Goal: Obtain resource: Download file/media

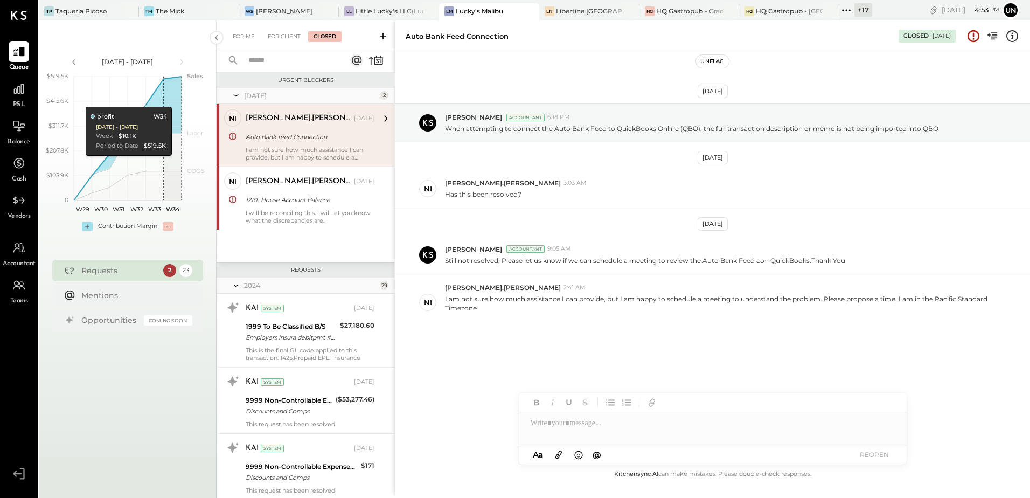
click at [941, 387] on div "[DATE] [PERSON_NAME] Accountant 6:18 PM When attempting to connect the Auto Ban…" at bounding box center [712, 243] width 635 height 335
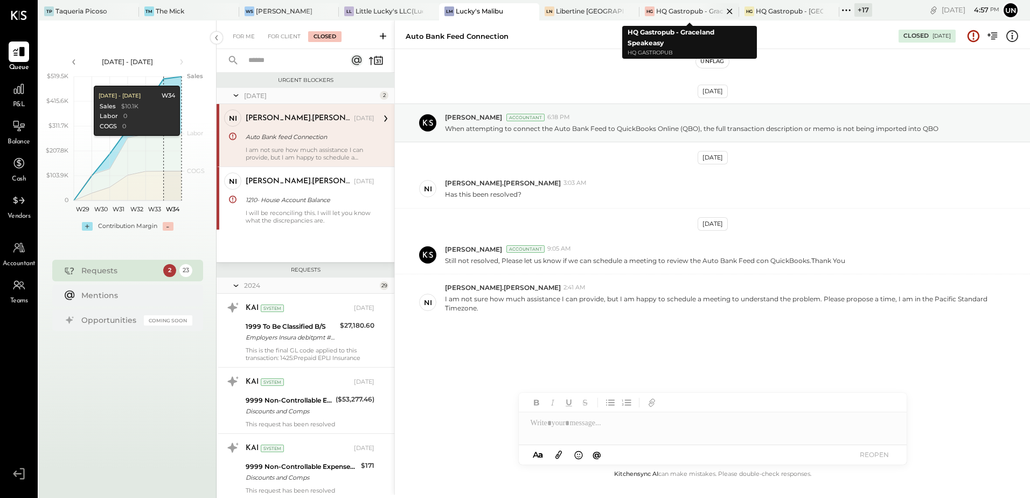
click at [700, 15] on div "HQ Gastropub - Graceland Speakeasy" at bounding box center [689, 10] width 67 height 9
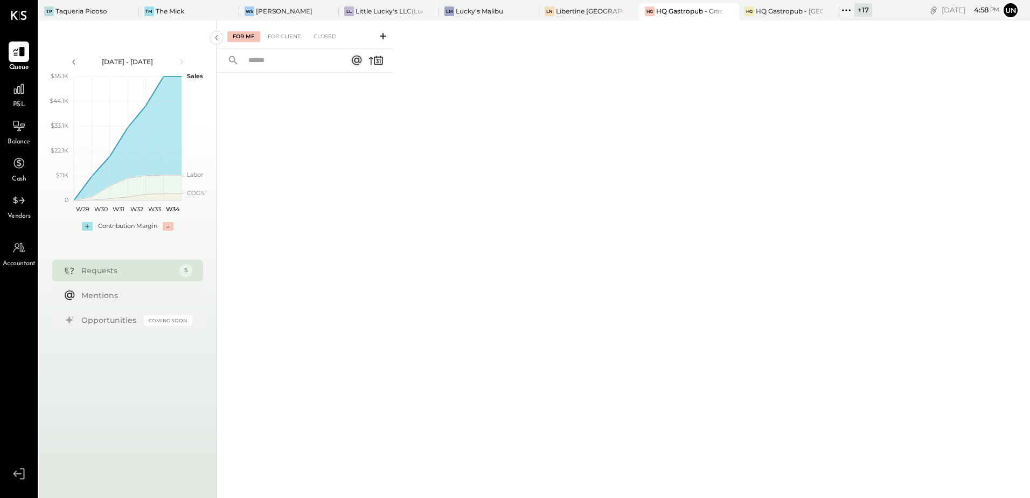
click at [25, 214] on span "Vendors" at bounding box center [19, 217] width 23 height 10
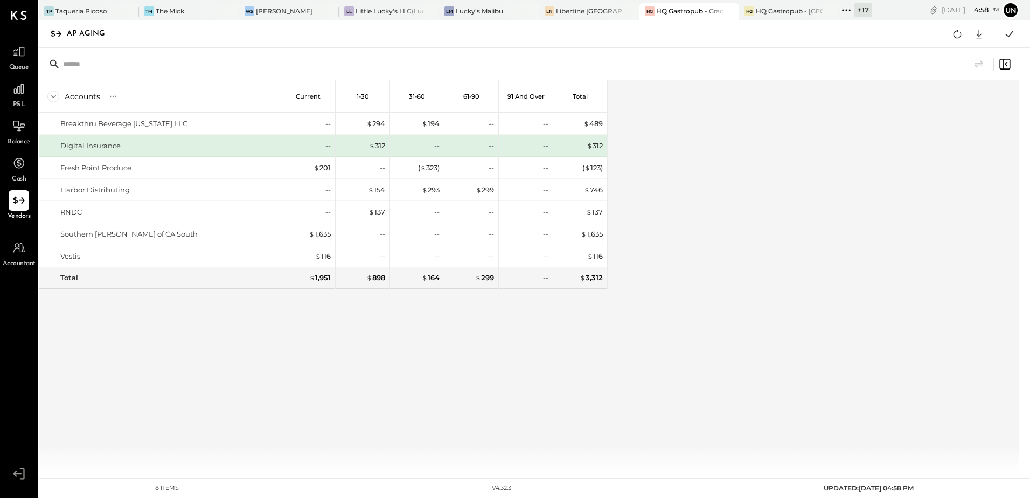
drag, startPoint x: 452, startPoint y: 363, endPoint x: 428, endPoint y: 345, distance: 30.0
click at [451, 363] on div "Accounts S % GL Current 1-30 31-60 61-90 91 and Over Total Breakthru Beverage […" at bounding box center [323, 275] width 569 height 391
click at [320, 233] on div "$ 1,635" at bounding box center [320, 234] width 22 height 10
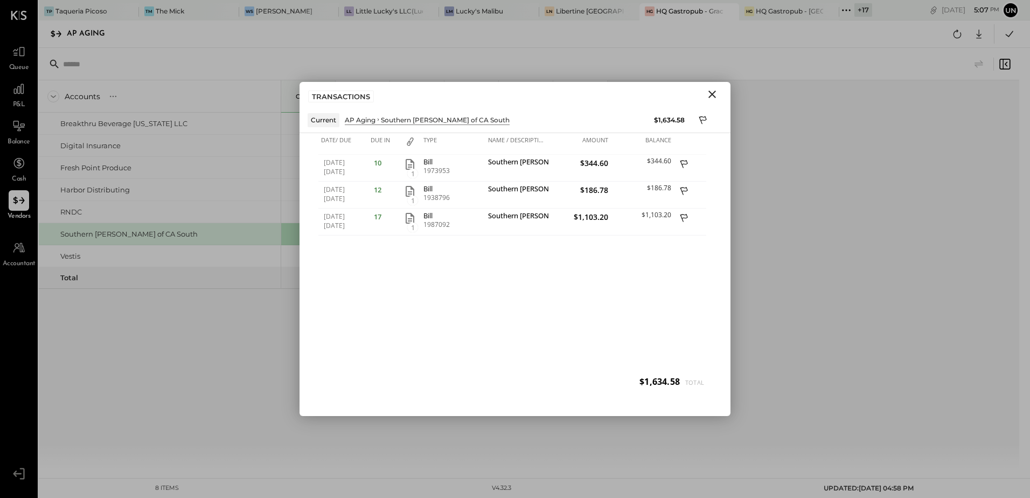
click at [711, 99] on icon "Close" at bounding box center [712, 94] width 13 height 13
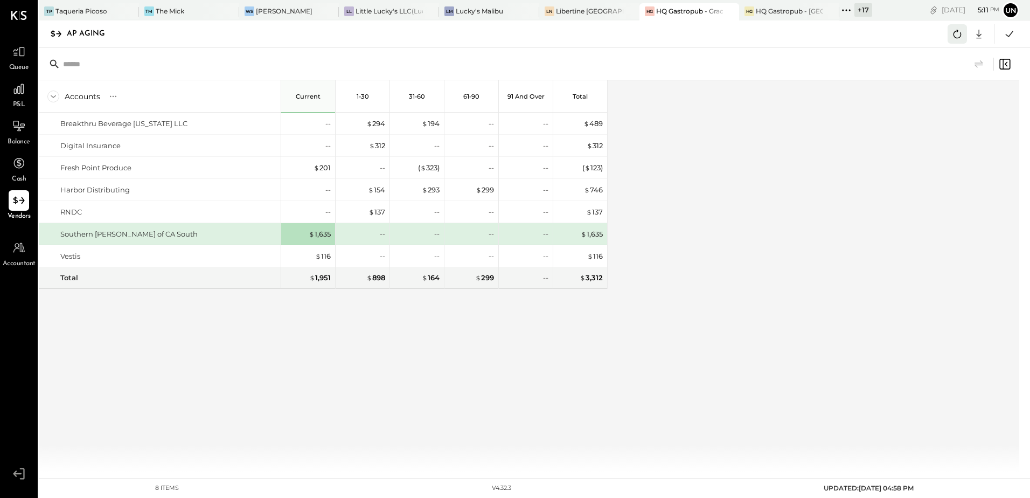
click at [958, 39] on icon at bounding box center [957, 34] width 14 height 14
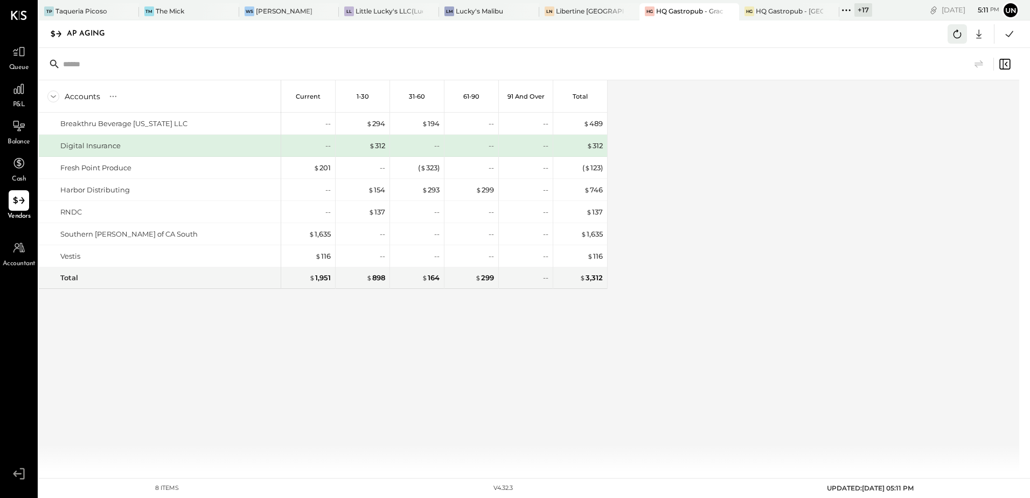
click at [955, 33] on icon at bounding box center [957, 34] width 14 height 14
click at [771, 207] on div "Accounts S % GL Current 1-30 31-60 61-90 91 and Over Total Breakthru Beverage […" at bounding box center [530, 275] width 982 height 391
click at [772, 207] on div "Accounts S % GL Current 1-30 31-60 61-90 91 and Over Total Breakthru Beverage […" at bounding box center [530, 275] width 982 height 391
click at [1009, 36] on icon at bounding box center [1010, 34] width 8 height 6
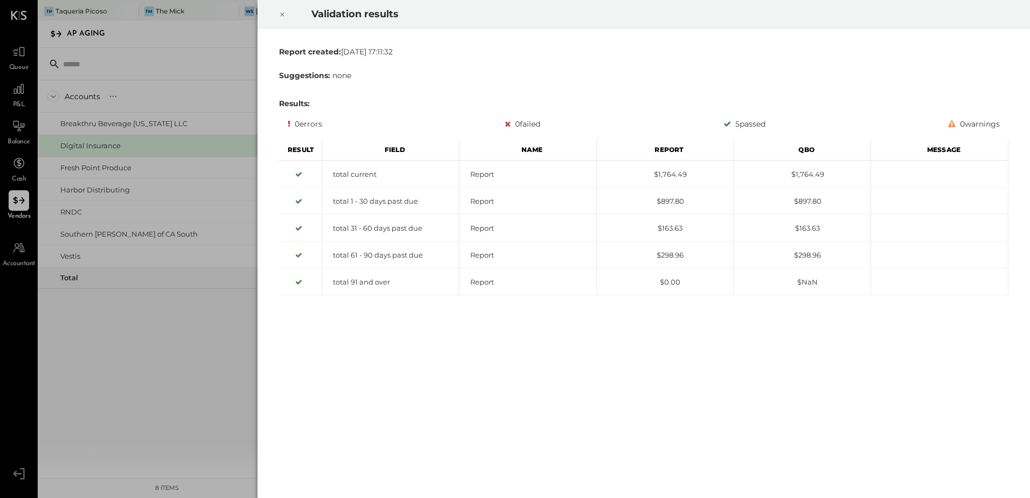
click at [281, 16] on icon at bounding box center [282, 14] width 6 height 13
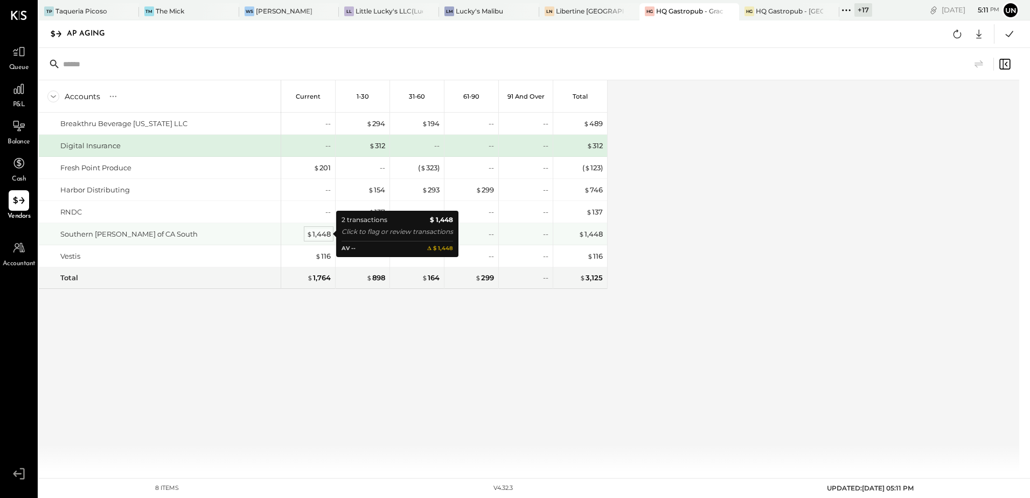
click at [319, 237] on div "$ 1,448" at bounding box center [319, 234] width 24 height 10
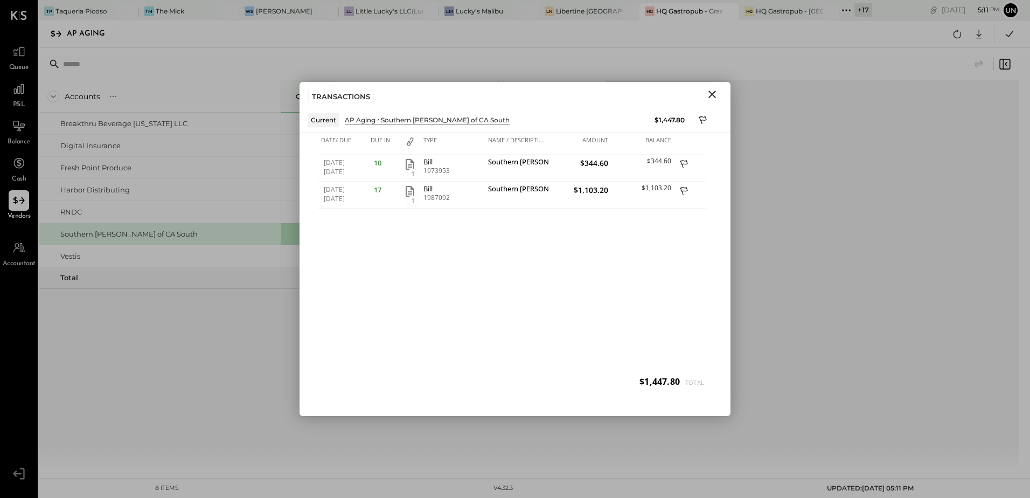
click at [713, 92] on icon "Close" at bounding box center [712, 94] width 13 height 13
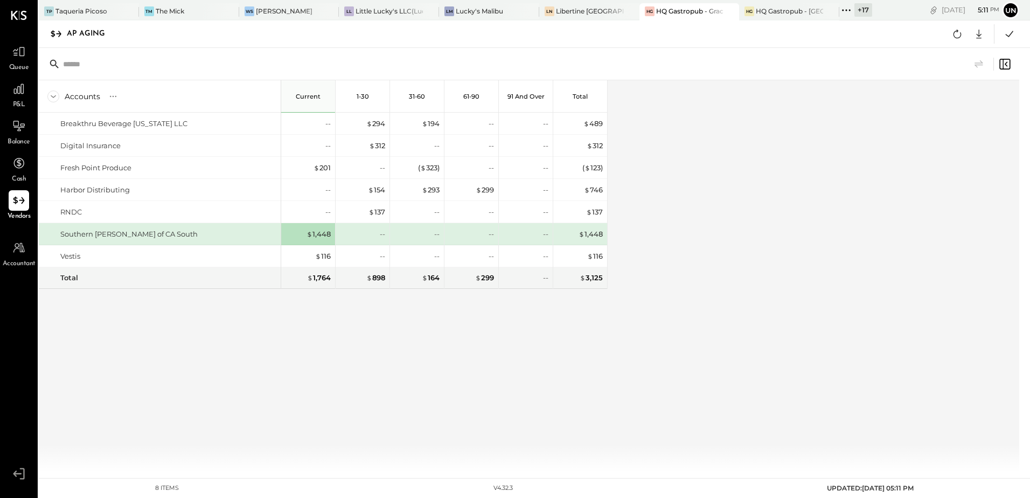
click at [831, 182] on div "Accounts S % GL Current 1-30 31-60 61-90 91 and Over Total Breakthru Beverage […" at bounding box center [530, 275] width 982 height 391
click at [981, 32] on icon at bounding box center [979, 34] width 14 height 14
click at [923, 51] on link "CSV" at bounding box center [945, 51] width 86 height 23
click at [865, 301] on div "Accounts S % GL Current 1-30 31-60 61-90 91 and Over Total Breakthru Beverage […" at bounding box center [530, 275] width 982 height 391
click at [380, 213] on div "$ 137" at bounding box center [376, 212] width 17 height 10
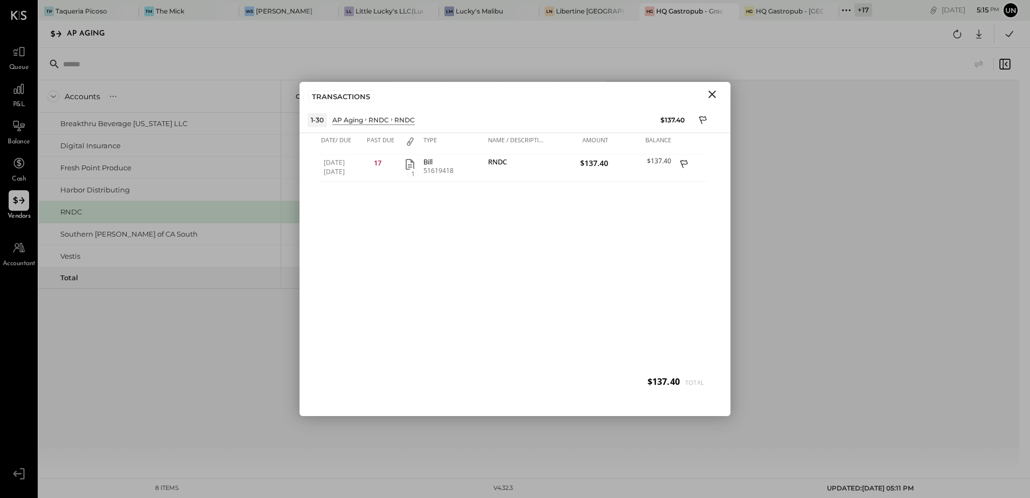
click at [716, 100] on icon "Close" at bounding box center [712, 94] width 13 height 13
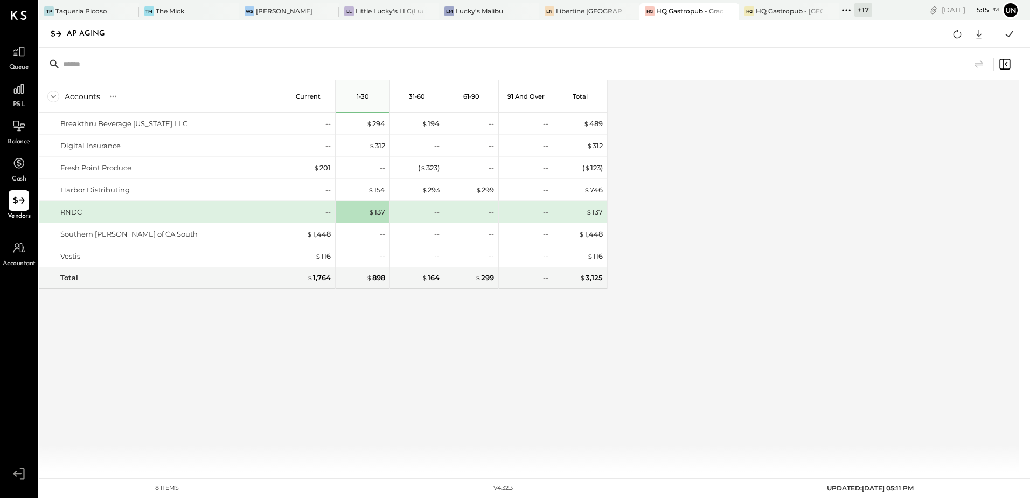
click at [781, 186] on div "Accounts S % GL Current 1-30 31-60 61-90 91 and Over Total Breakthru Beverage […" at bounding box center [530, 275] width 982 height 391
click at [689, 220] on div "Accounts S % GL Current 1-30 31-60 61-90 91 and Over Total Breakthru Beverage […" at bounding box center [530, 275] width 982 height 391
click at [784, 16] on div "HG HQ Gastropub - [GEOGRAPHIC_DATA]" at bounding box center [789, 11] width 100 height 17
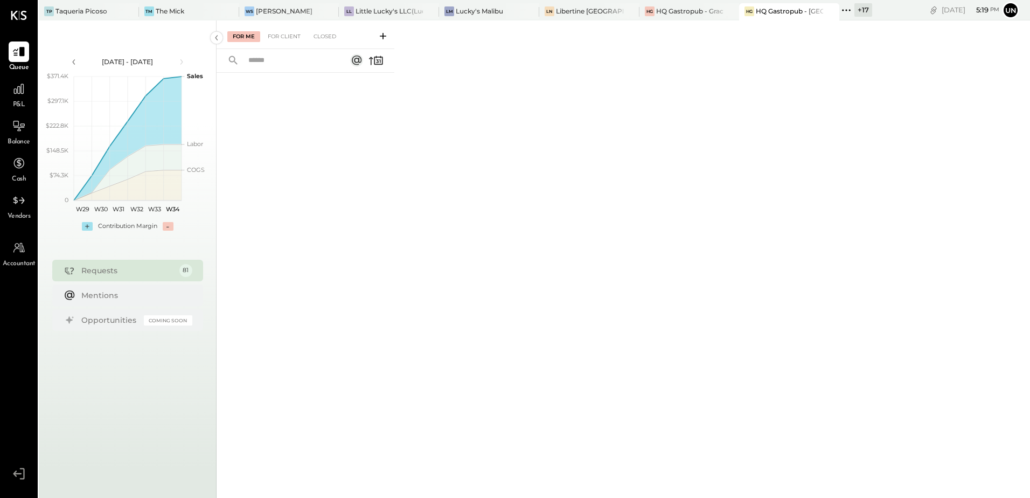
click at [12, 212] on span "Vendors" at bounding box center [19, 217] width 23 height 10
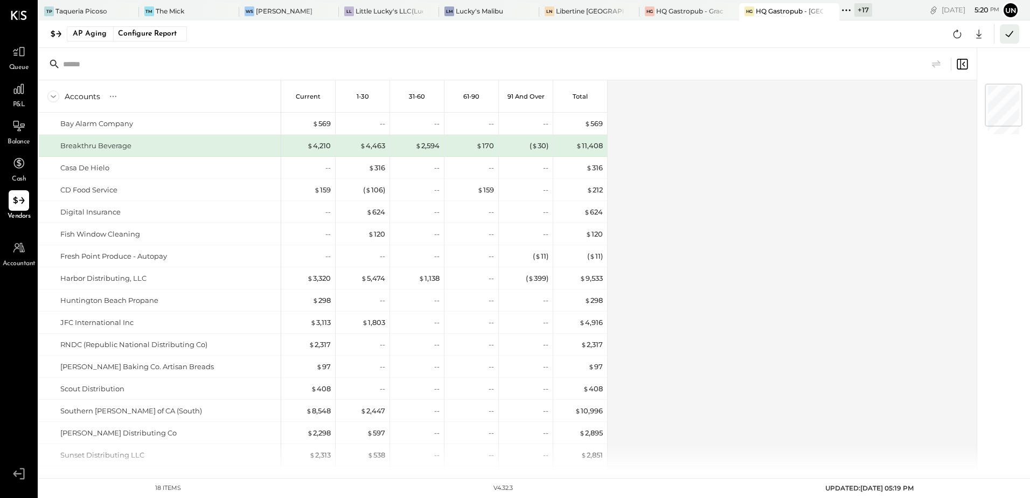
click at [1006, 33] on icon at bounding box center [1009, 34] width 14 height 14
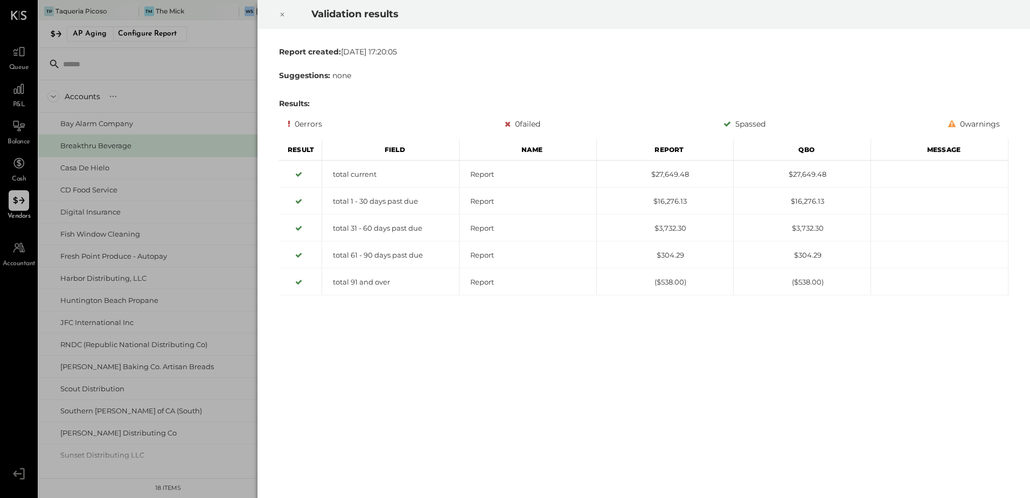
click at [277, 13] on div at bounding box center [282, 14] width 24 height 30
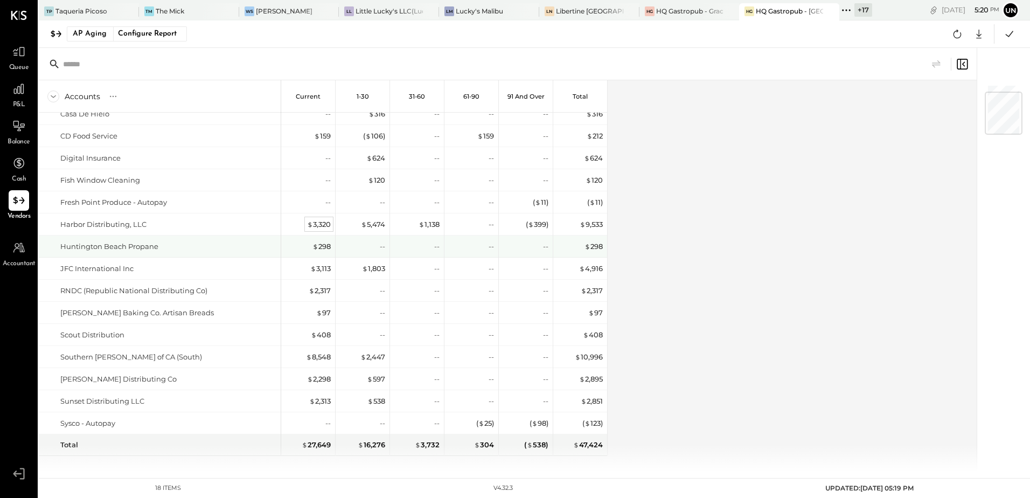
scroll to position [65, 0]
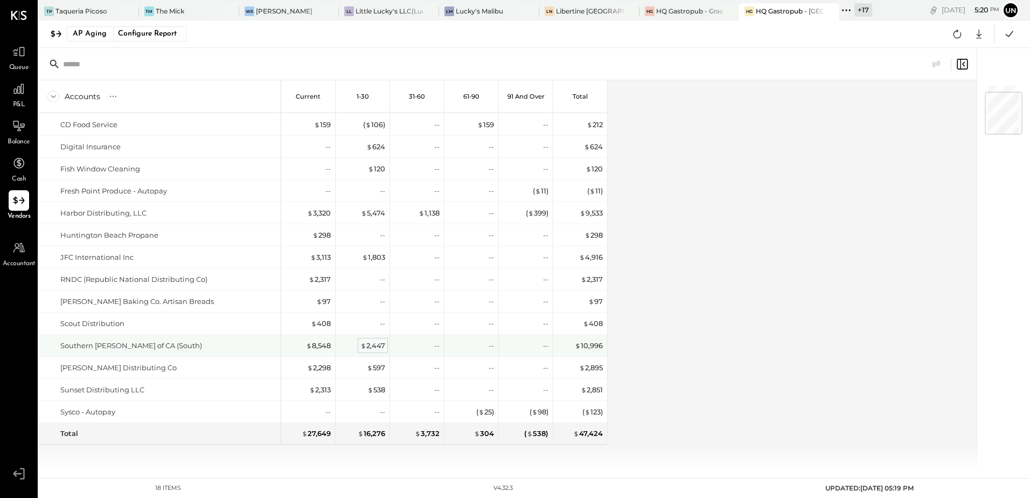
click at [374, 344] on div "$ 2,447" at bounding box center [372, 345] width 25 height 10
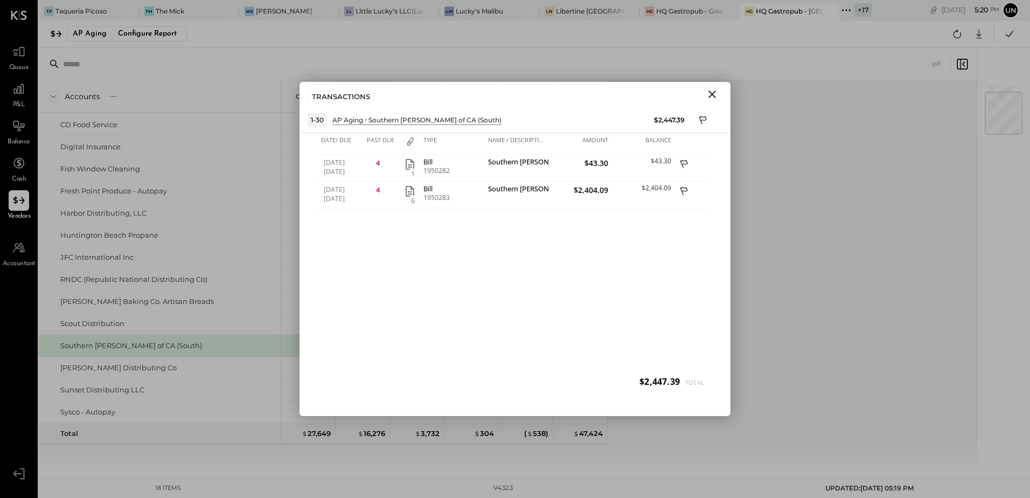
click at [713, 95] on icon "Close" at bounding box center [712, 94] width 8 height 8
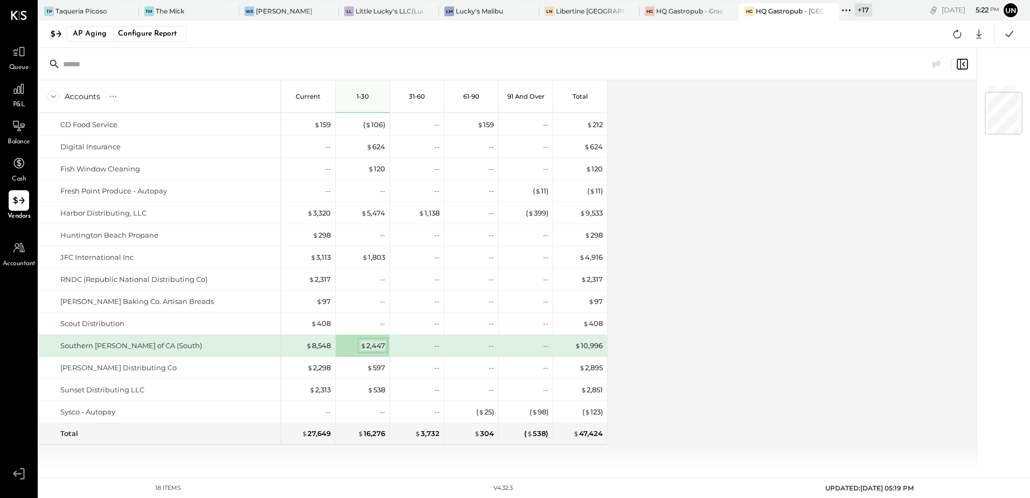
click at [377, 340] on div "$ 2,447" at bounding box center [372, 345] width 25 height 10
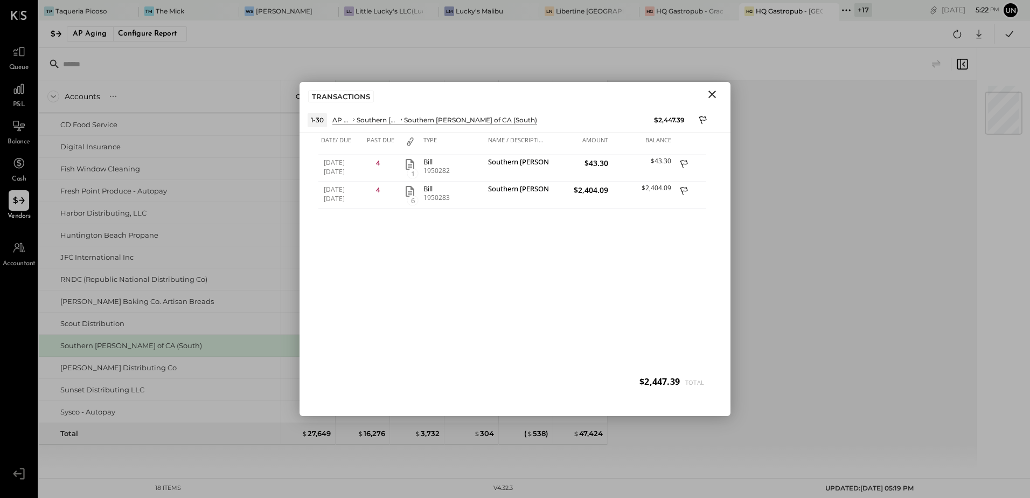
click at [711, 92] on icon "Close" at bounding box center [712, 94] width 13 height 13
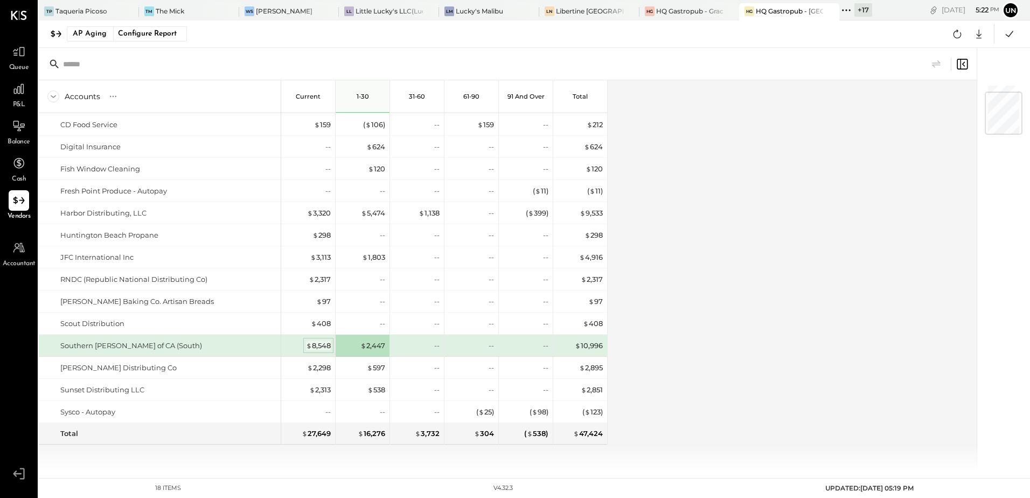
click at [315, 349] on div "$ 8,548" at bounding box center [318, 345] width 25 height 10
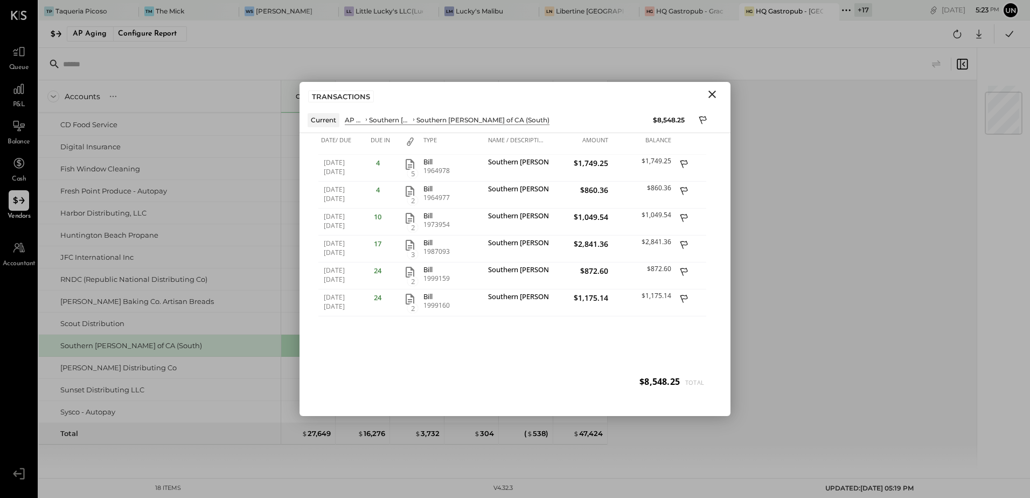
click at [711, 93] on icon "Close" at bounding box center [712, 94] width 8 height 8
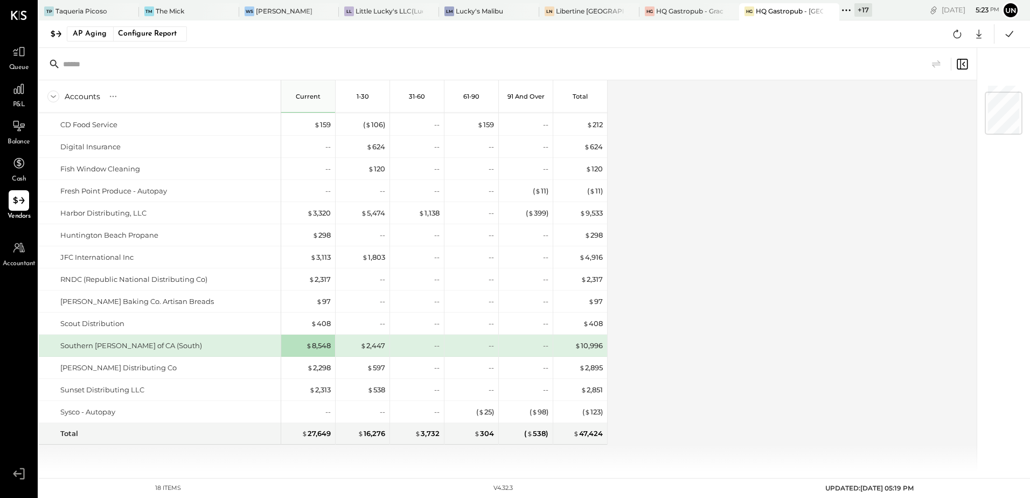
click at [802, 175] on div "Accounts S % GL Current 1-30 31-60 61-90 91 and Over Total Bay Alarm Company Br…" at bounding box center [508, 275] width 939 height 391
click at [1016, 29] on icon at bounding box center [1009, 34] width 14 height 14
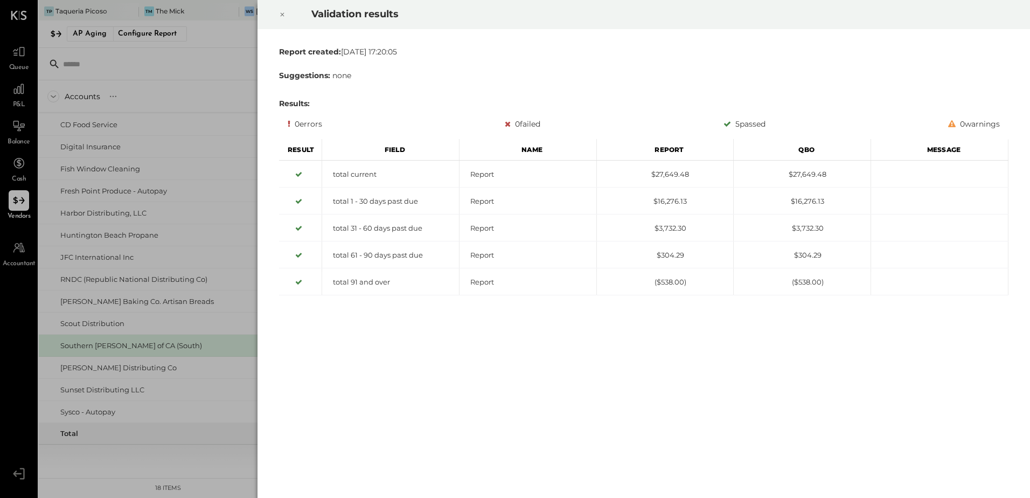
click at [279, 17] on icon at bounding box center [282, 14] width 6 height 13
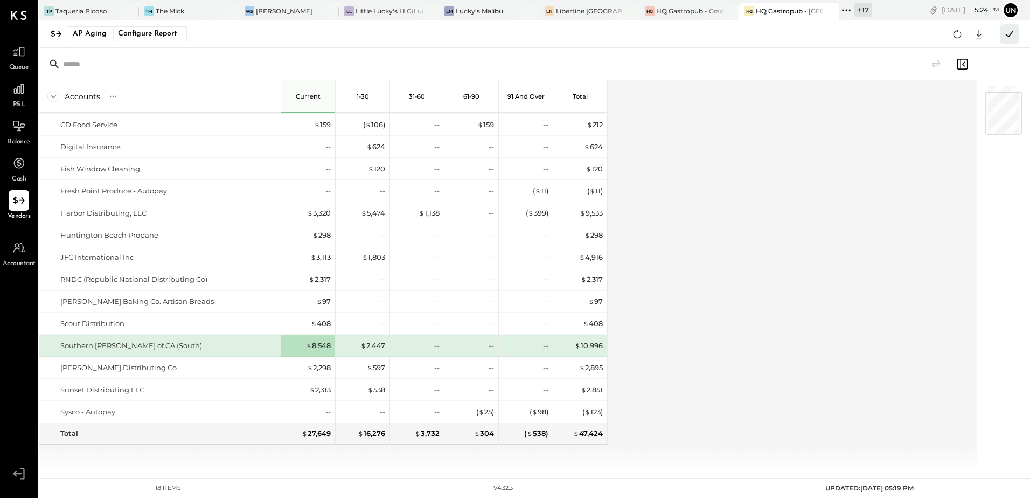
click at [1005, 32] on icon at bounding box center [1009, 34] width 14 height 14
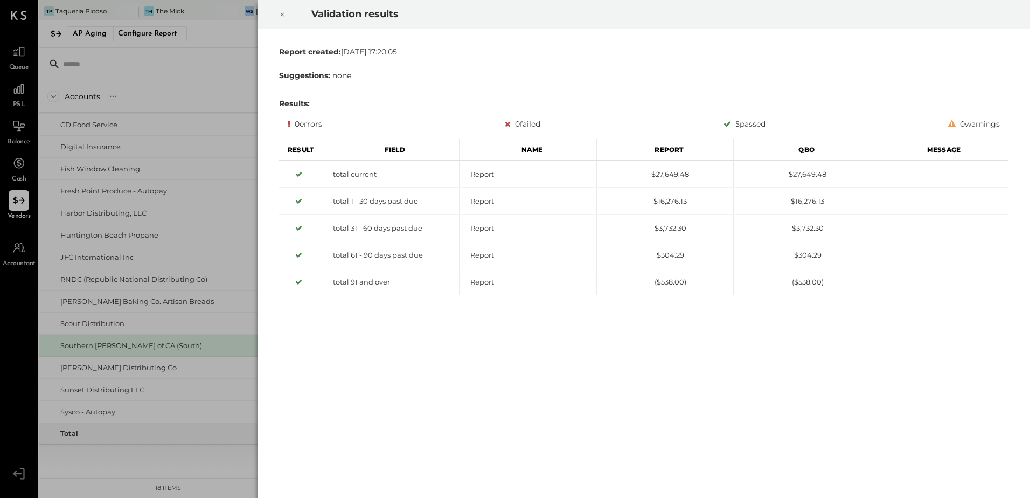
click at [283, 18] on icon at bounding box center [282, 14] width 6 height 13
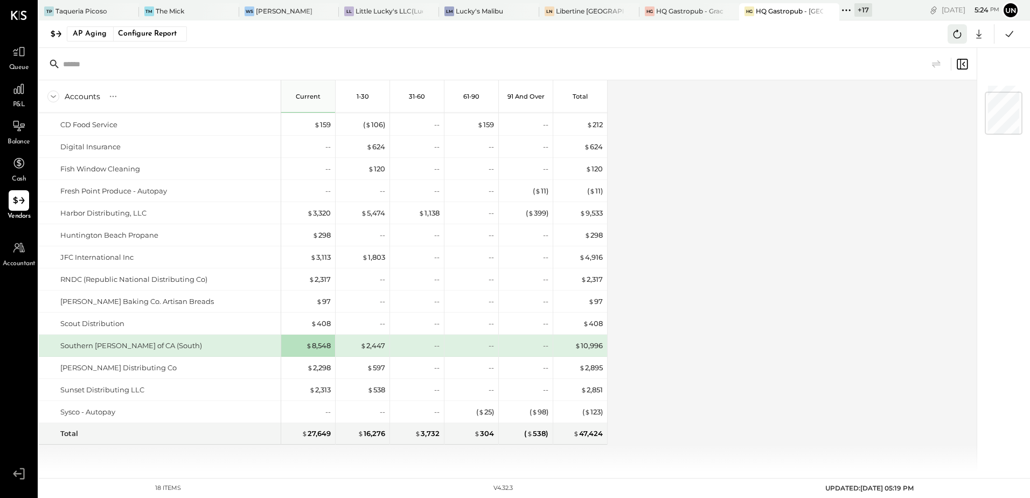
click at [961, 30] on icon at bounding box center [957, 34] width 14 height 14
click at [1014, 31] on icon at bounding box center [1009, 34] width 14 height 14
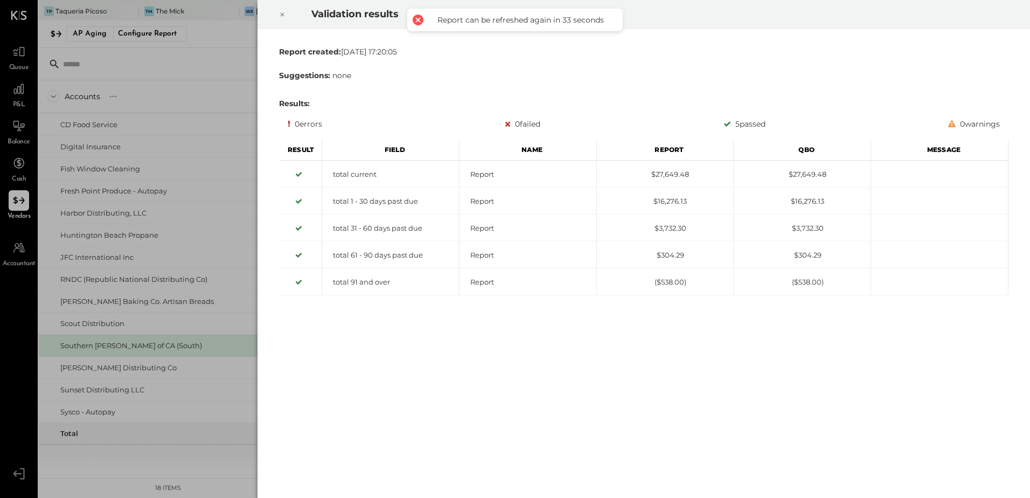
click at [285, 14] on icon at bounding box center [282, 14] width 6 height 13
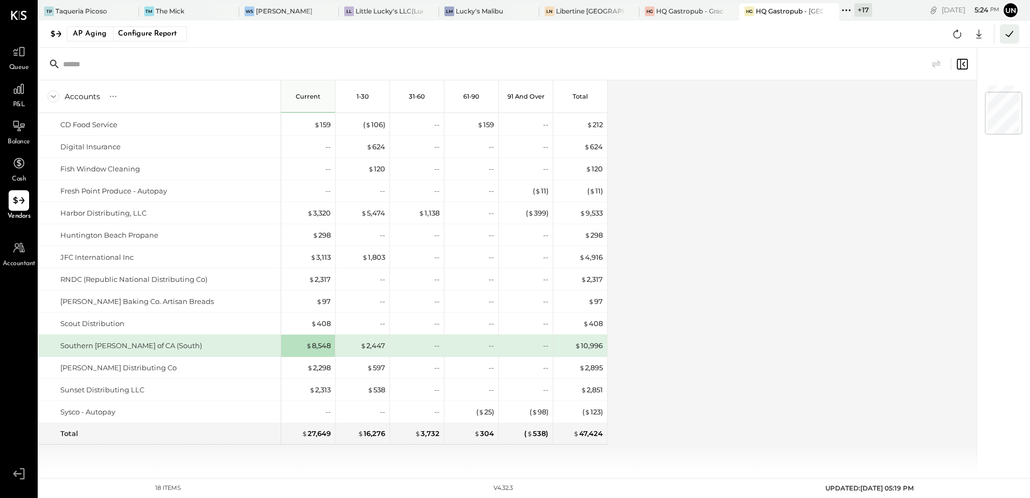
click at [1000, 32] on button at bounding box center [1009, 33] width 19 height 19
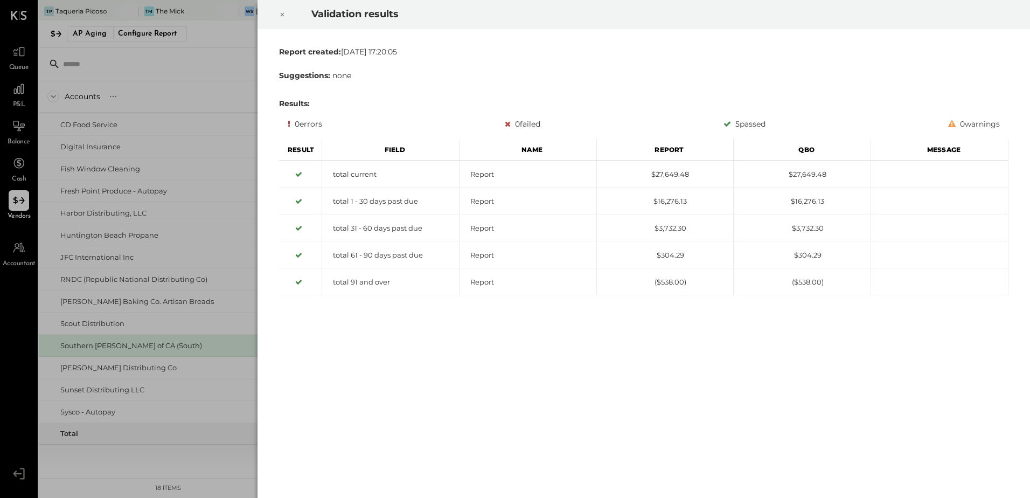
click at [279, 11] on icon at bounding box center [282, 14] width 6 height 13
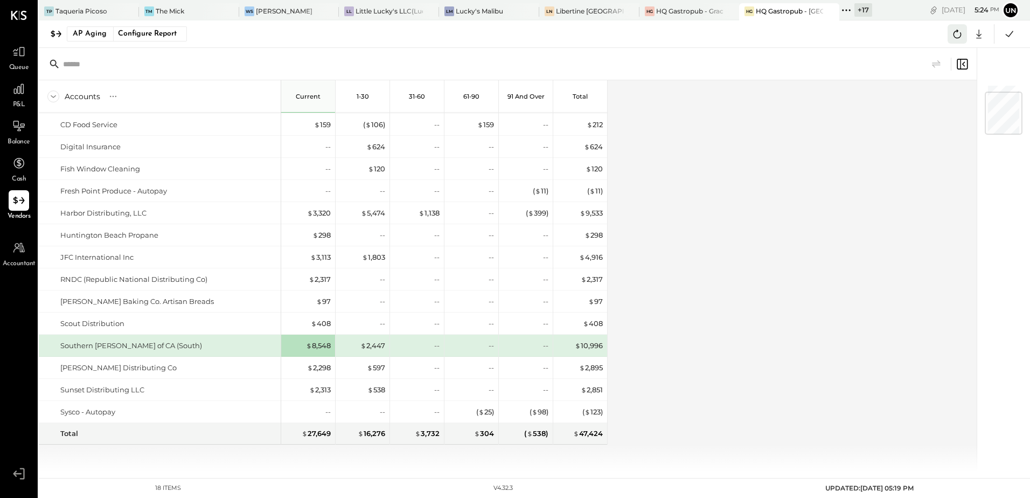
click at [959, 32] on icon at bounding box center [957, 34] width 14 height 14
click at [818, 211] on div "Accounts S % GL Current 1-30 31-60 61-90 91 and Over Total Bay Alarm Company Br…" at bounding box center [508, 275] width 939 height 391
click at [963, 37] on icon at bounding box center [957, 34] width 14 height 14
click at [844, 180] on div "Accounts S % GL Current 1-30 31-60 61-90 91 and Over Total Bay Alarm Company Br…" at bounding box center [508, 275] width 939 height 391
click at [958, 37] on icon at bounding box center [957, 34] width 14 height 14
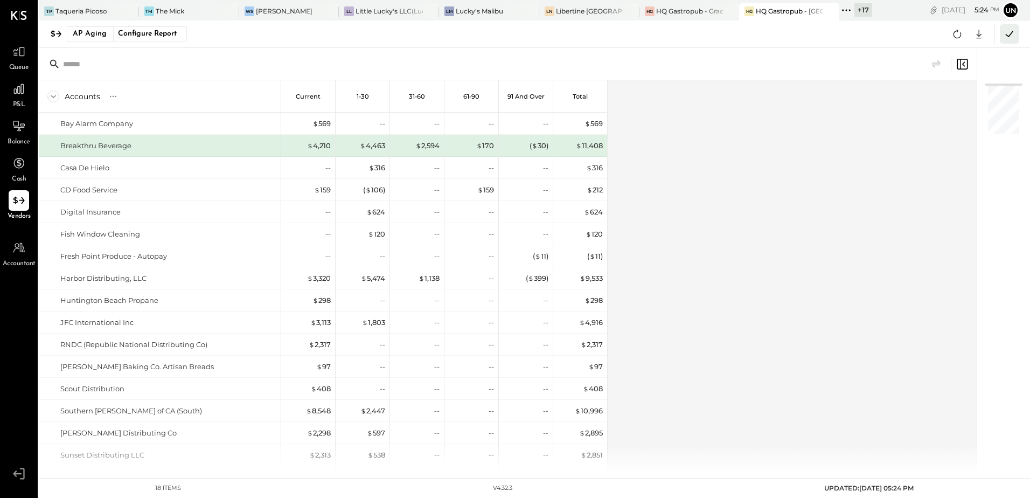
click at [1006, 36] on icon at bounding box center [1009, 34] width 14 height 14
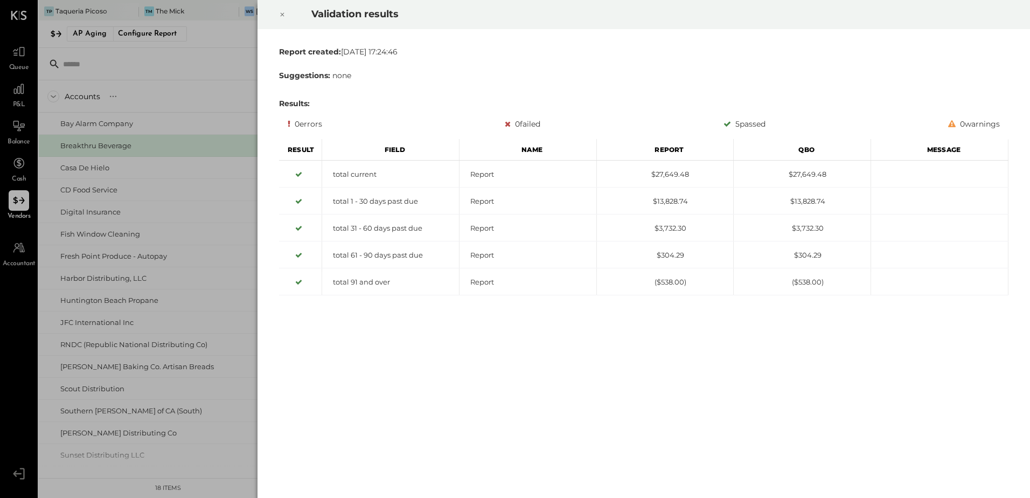
click at [282, 15] on icon at bounding box center [282, 14] width 6 height 13
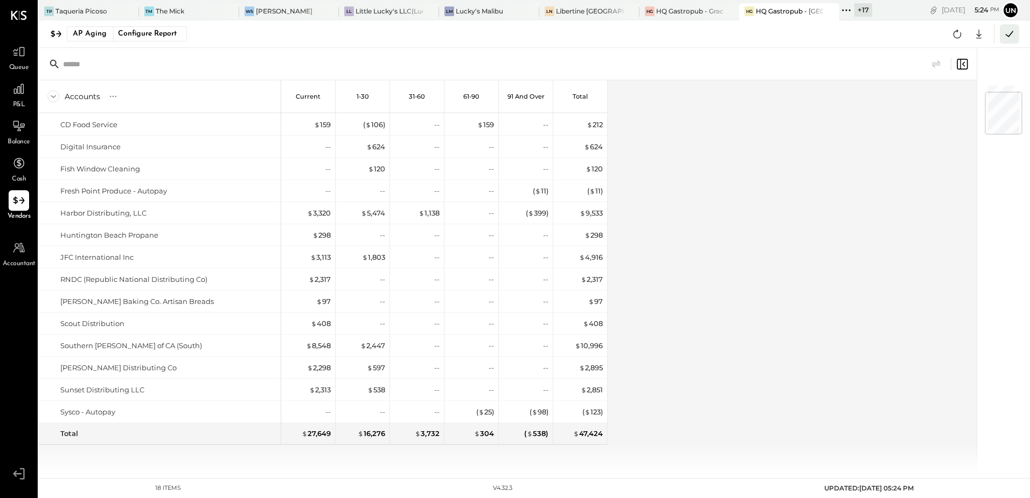
click at [1006, 34] on icon at bounding box center [1010, 34] width 8 height 6
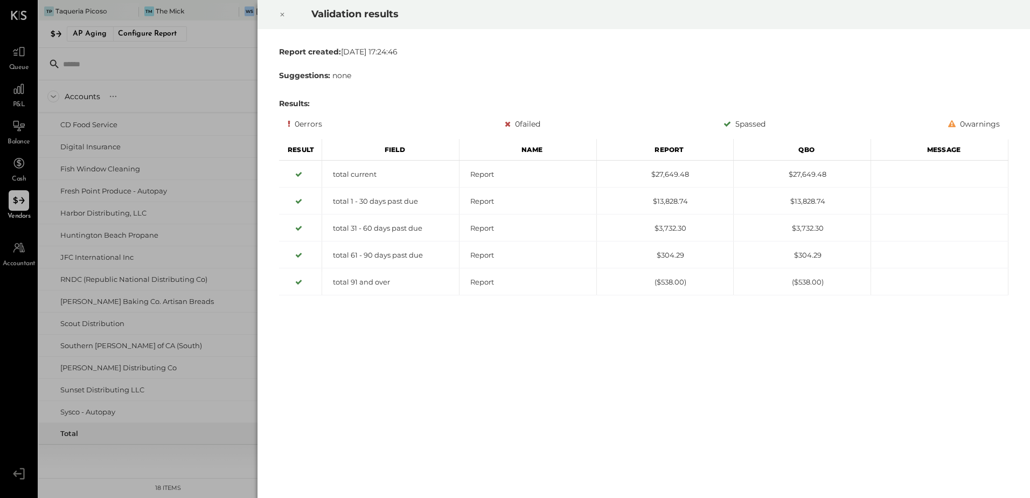
click at [286, 17] on div at bounding box center [282, 14] width 24 height 30
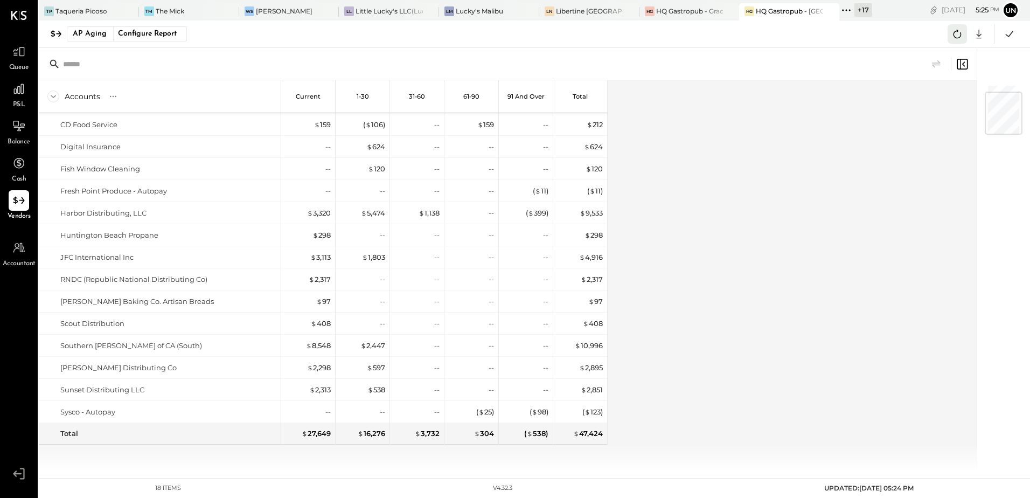
click at [955, 37] on icon at bounding box center [957, 34] width 8 height 9
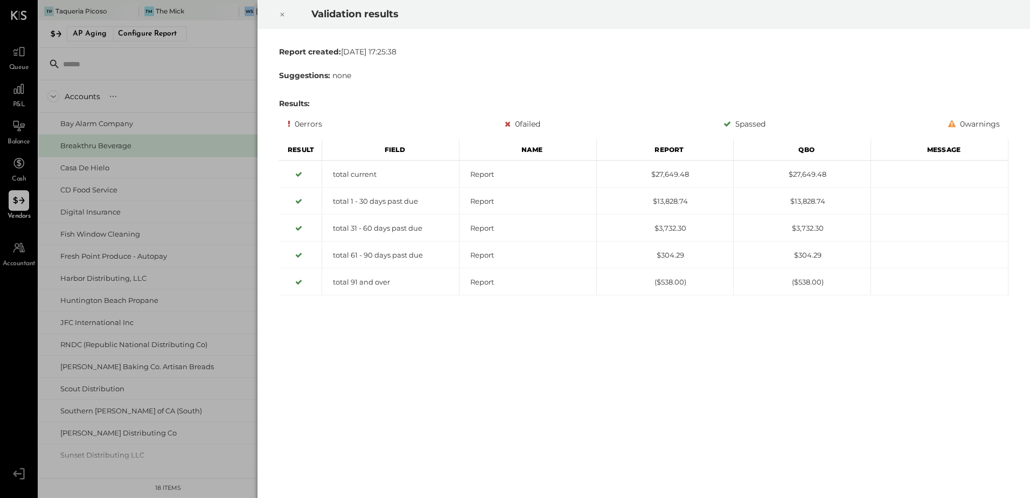
click at [285, 13] on div at bounding box center [282, 14] width 24 height 30
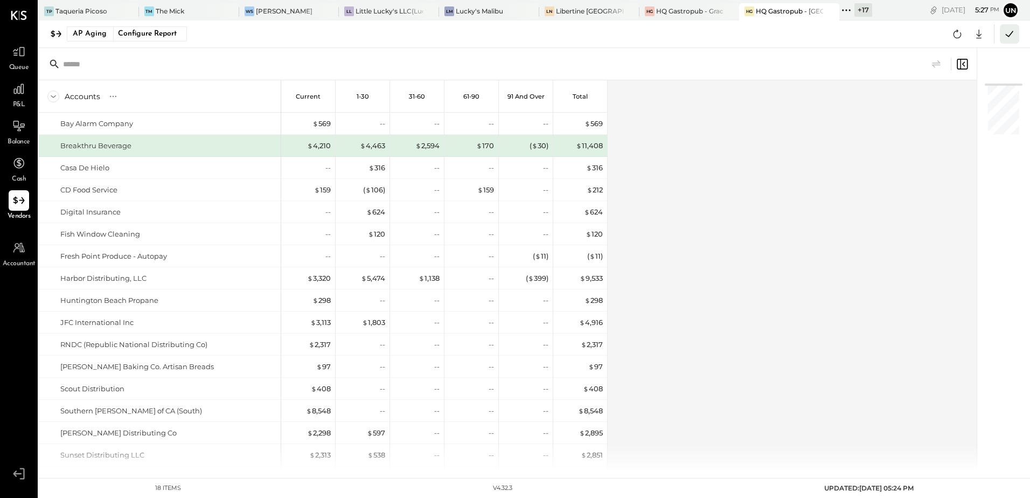
click at [1003, 36] on icon at bounding box center [1009, 34] width 14 height 14
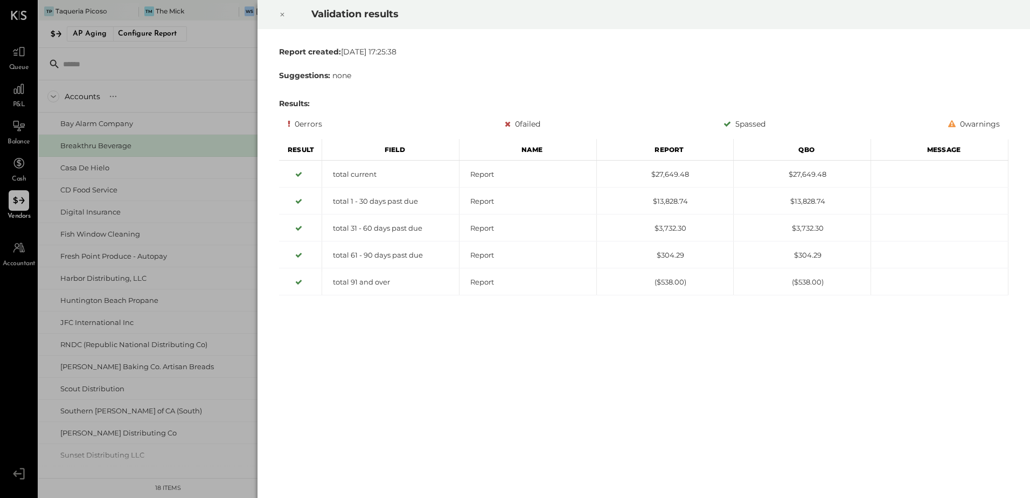
click at [281, 13] on icon at bounding box center [282, 14] width 6 height 13
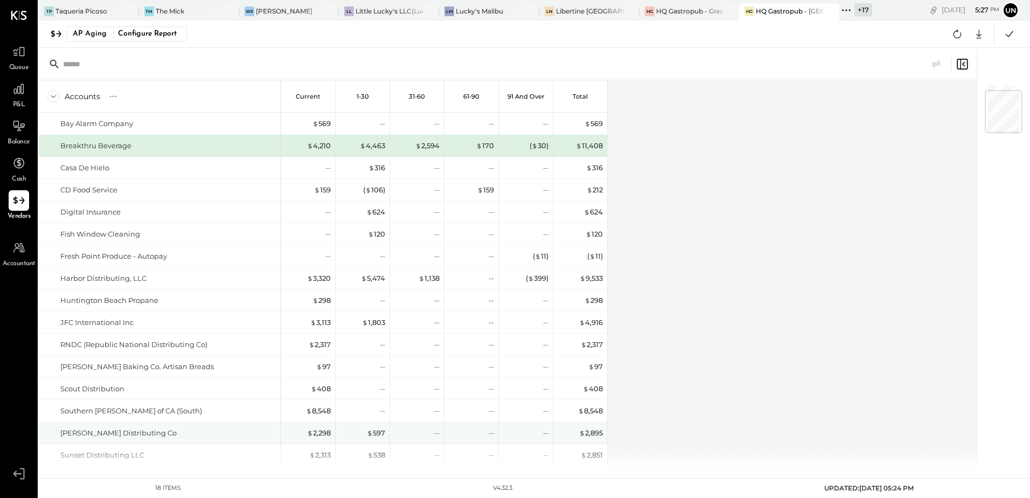
scroll to position [65, 0]
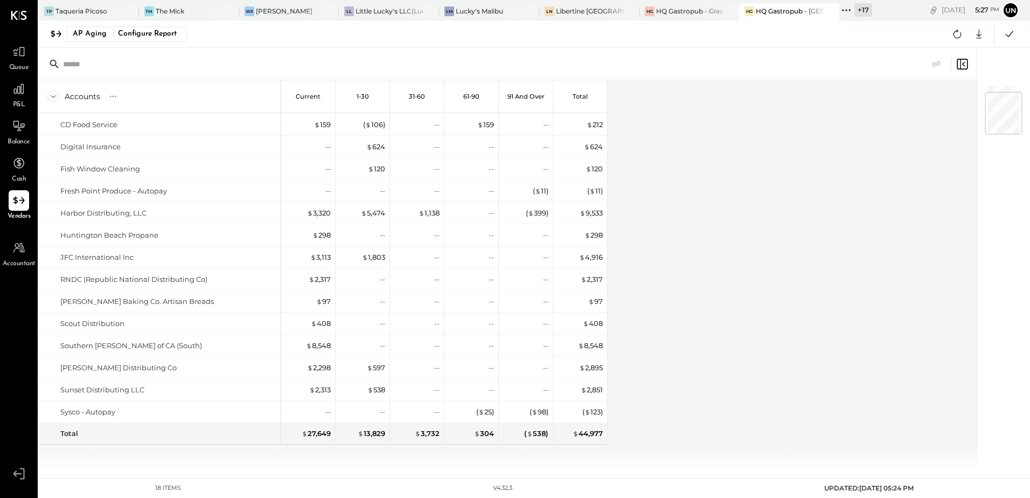
click at [830, 246] on div "Accounts S % GL Current 1-30 31-60 61-90 91 and Over Total Bay Alarm Company Br…" at bounding box center [508, 275] width 939 height 391
click at [972, 36] on div at bounding box center [978, 33] width 19 height 19
click at [930, 55] on link "CSV" at bounding box center [945, 51] width 86 height 23
drag, startPoint x: 328, startPoint y: 278, endPoint x: 297, endPoint y: 274, distance: 30.5
click at [327, 279] on div "$ 2,317" at bounding box center [320, 279] width 22 height 10
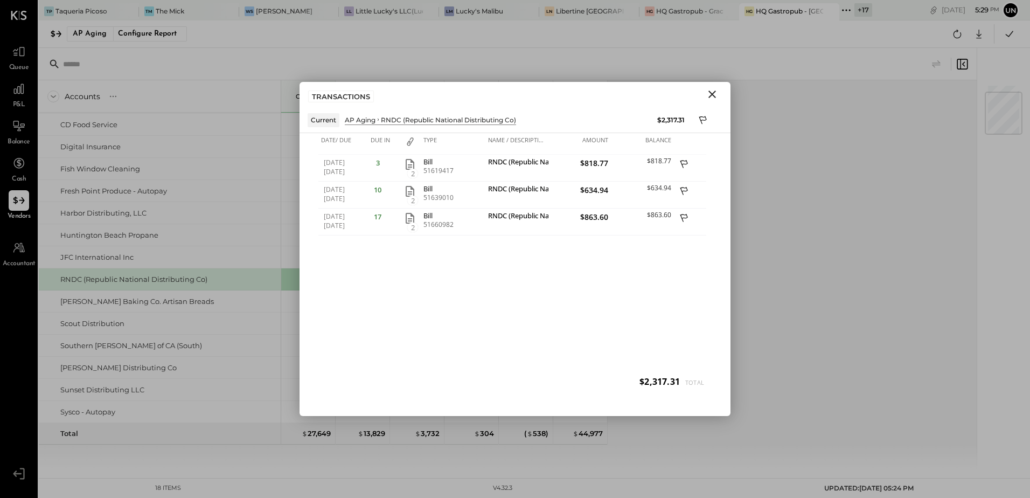
drag, startPoint x: 706, startPoint y: 90, endPoint x: 711, endPoint y: 94, distance: 6.6
click at [709, 93] on icon "Close" at bounding box center [712, 94] width 13 height 13
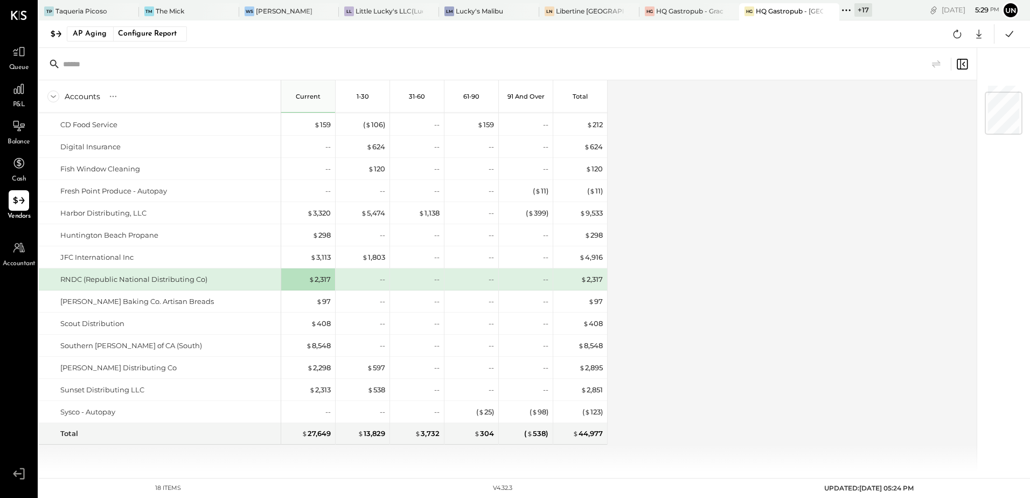
scroll to position [0, 0]
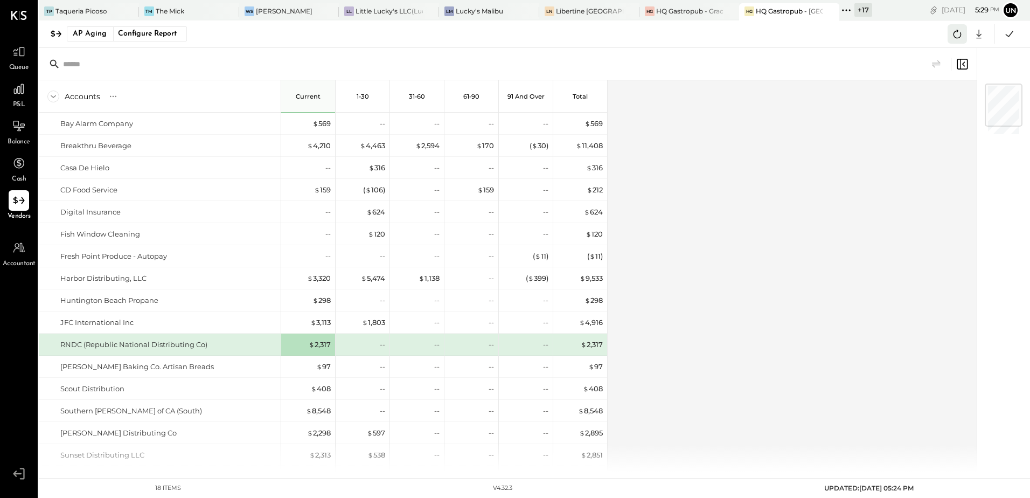
click at [959, 38] on icon at bounding box center [957, 34] width 8 height 9
click at [692, 10] on div "HQ Gastropub - Graceland Speakeasy" at bounding box center [689, 10] width 67 height 9
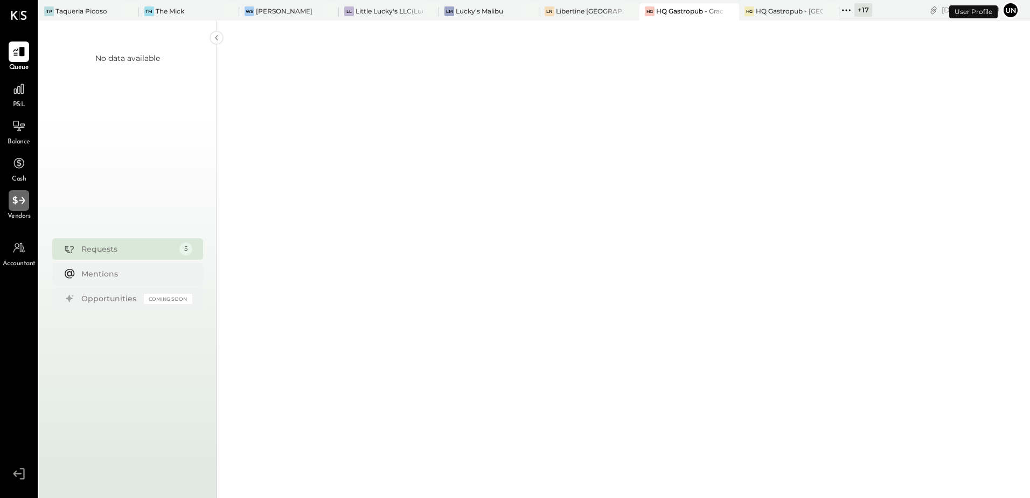
click at [12, 204] on icon at bounding box center [19, 200] width 14 height 14
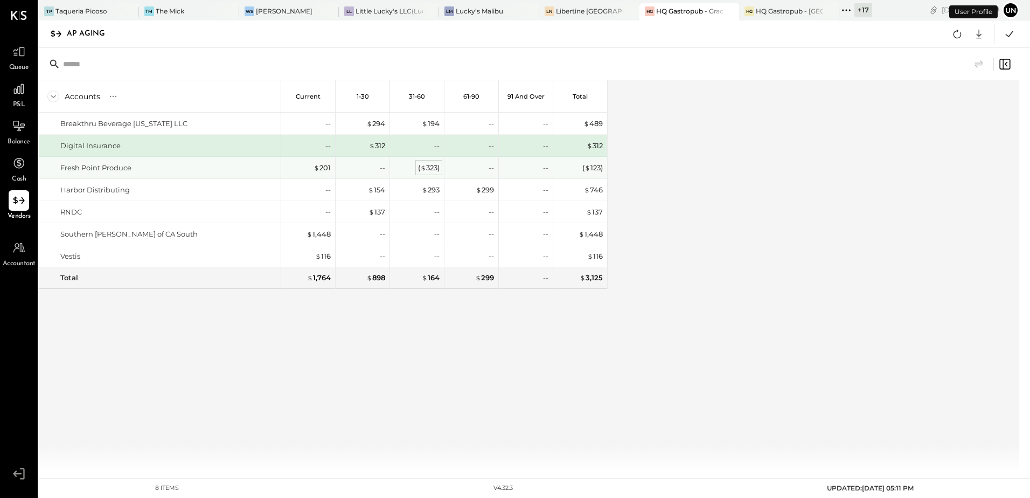
click at [430, 167] on div "( $ 323 )" at bounding box center [429, 168] width 22 height 10
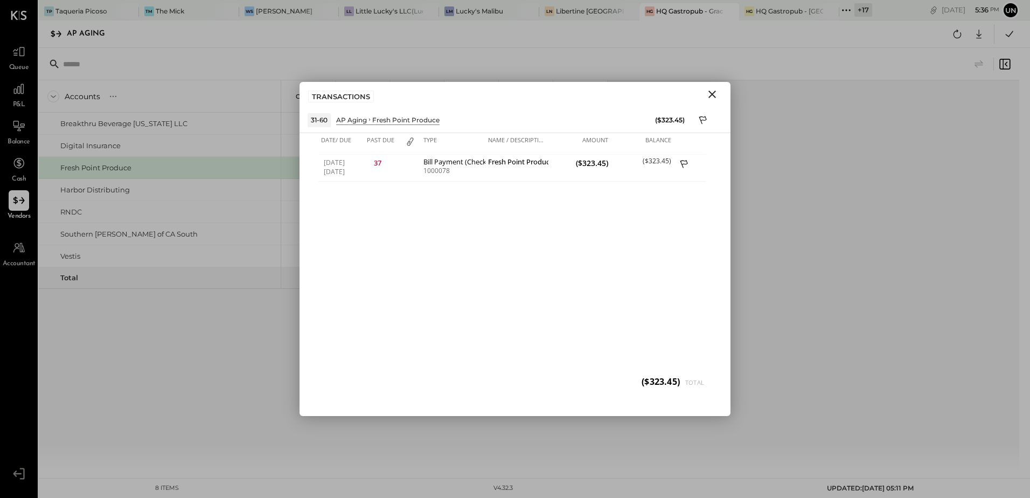
click at [713, 94] on icon "Close" at bounding box center [712, 94] width 8 height 8
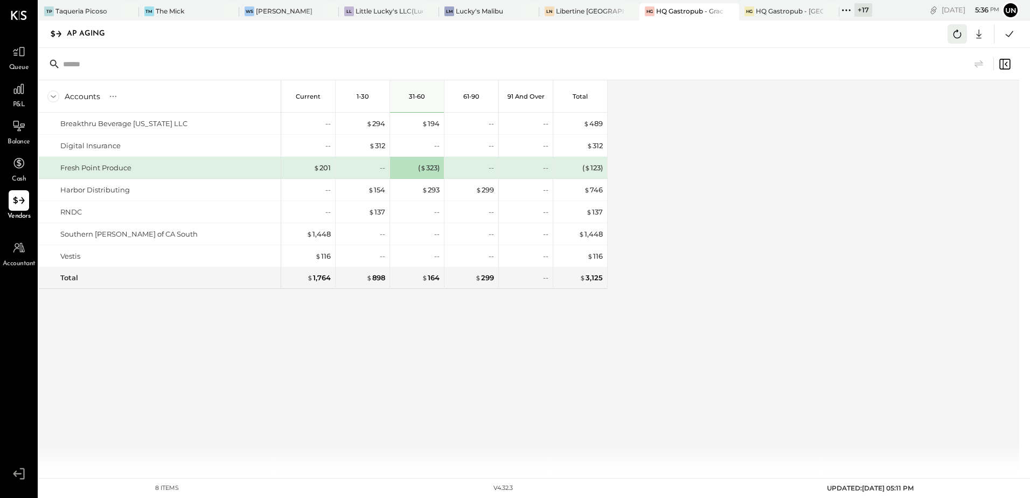
click at [952, 31] on icon at bounding box center [957, 34] width 14 height 14
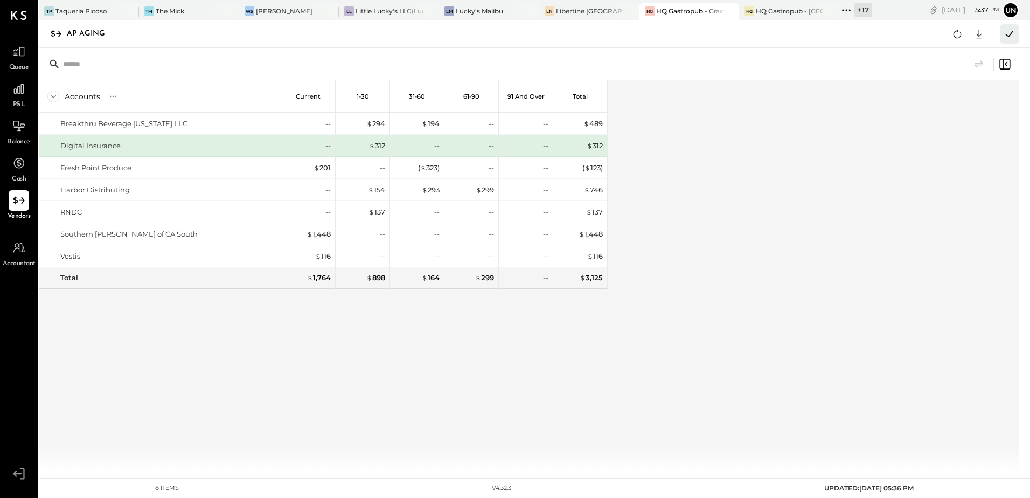
click at [1004, 32] on button at bounding box center [1009, 33] width 19 height 19
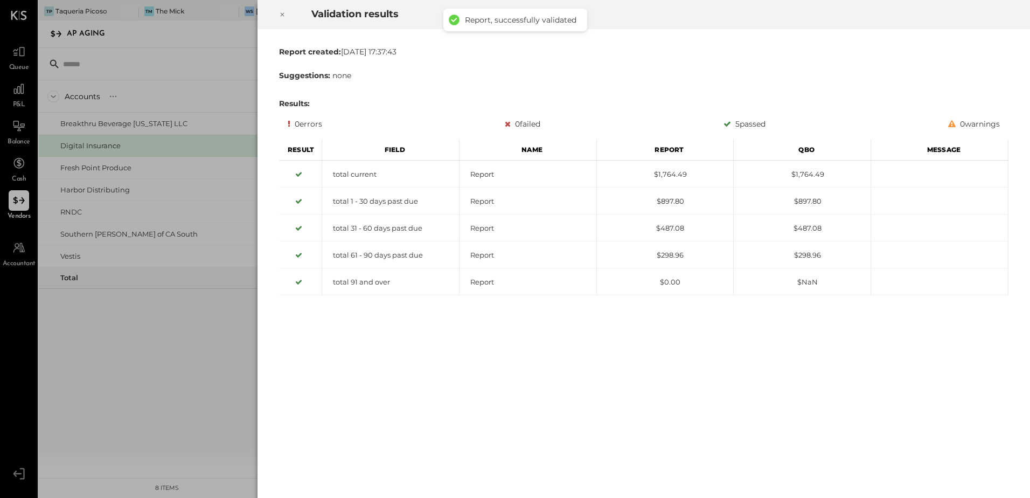
click at [284, 13] on icon at bounding box center [282, 14] width 6 height 13
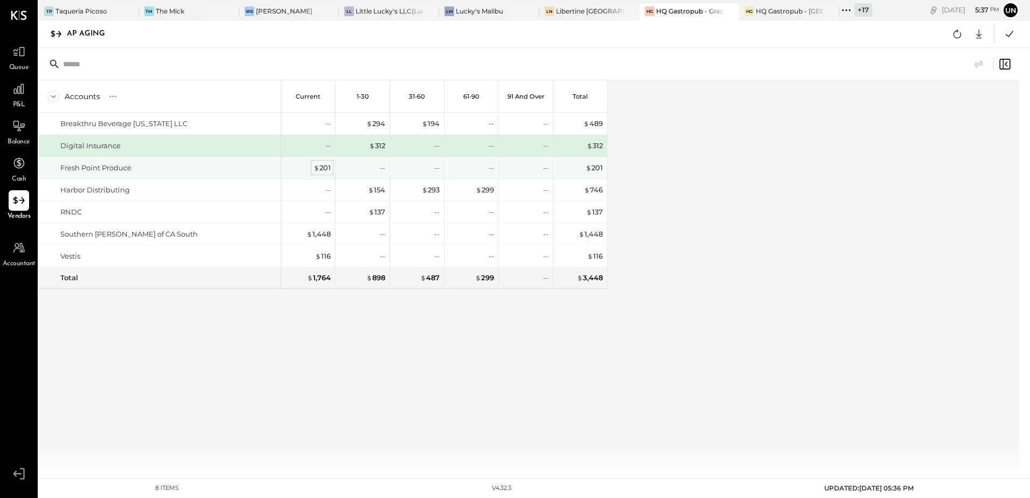
click at [321, 166] on div "$ 201" at bounding box center [322, 168] width 17 height 10
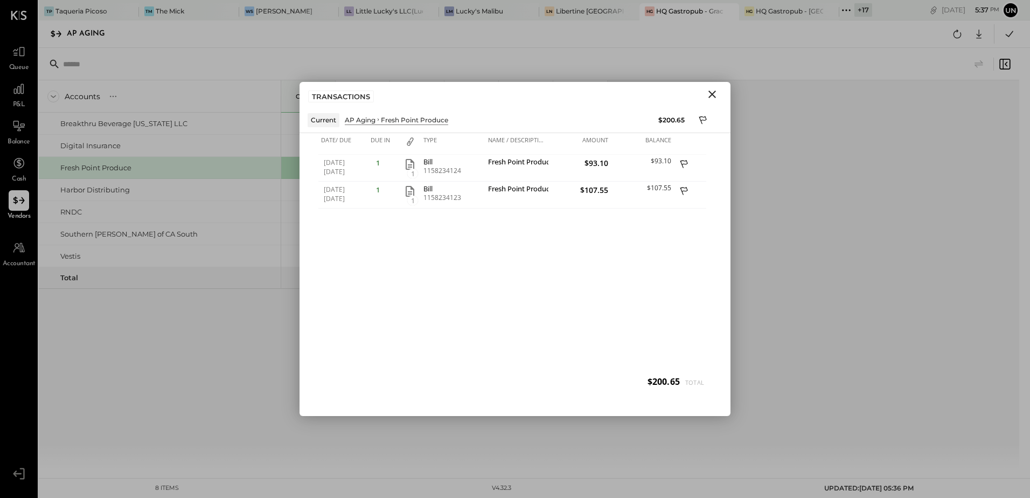
click at [707, 96] on icon "Close" at bounding box center [712, 94] width 13 height 13
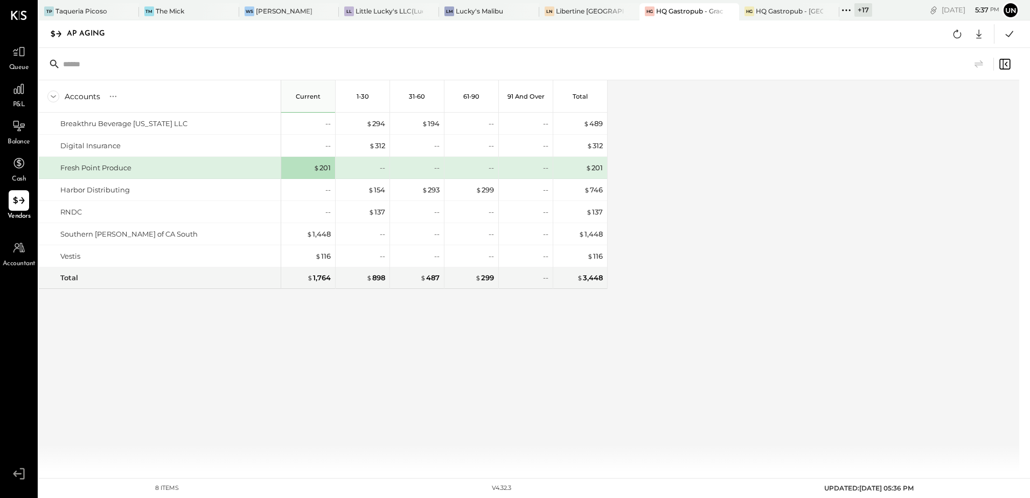
click at [808, 98] on div "Accounts S % GL Current 1-30 31-60 61-90 91 and Over Total Breakthru Beverage C…" at bounding box center [530, 275] width 982 height 391
click at [782, 131] on div "Accounts S % GL Current 1-30 31-60 61-90 91 and Over Total Breakthru Beverage C…" at bounding box center [530, 275] width 982 height 391
drag, startPoint x: 782, startPoint y: 131, endPoint x: 774, endPoint y: 137, distance: 10.8
click at [781, 131] on div "Accounts S % GL Current 1-30 31-60 61-90 91 and Over Total Breakthru Beverage C…" at bounding box center [530, 275] width 982 height 391
click at [733, 148] on div "Accounts S % GL Current 1-30 31-60 61-90 91 and Over Total Breakthru Beverage C…" at bounding box center [530, 275] width 982 height 391
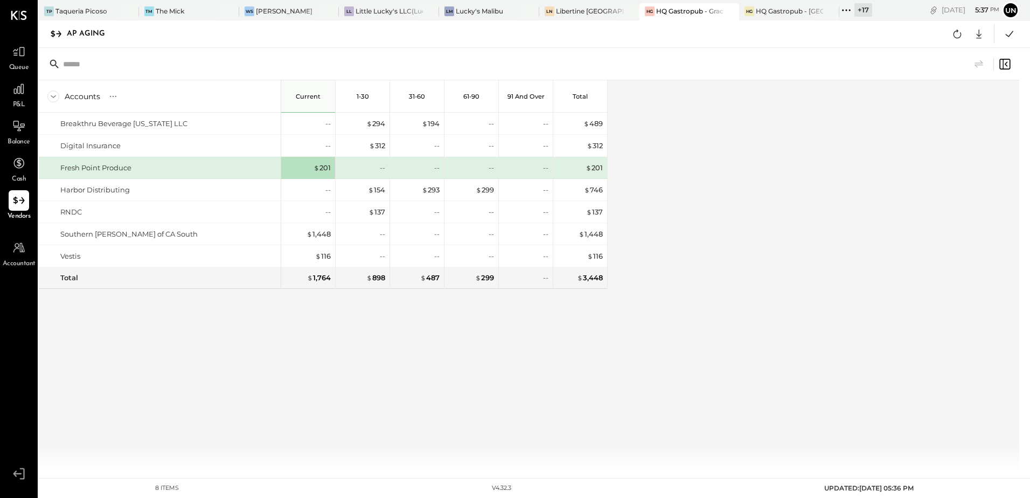
click at [733, 148] on div "Accounts S % GL Current 1-30 31-60 61-90 91 and Over Total Breakthru Beverage C…" at bounding box center [530, 275] width 982 height 391
click at [366, 379] on div "Accounts S % GL Current 1-30 31-60 61-90 91 and Over Total Breakthru Beverage C…" at bounding box center [323, 275] width 569 height 391
click at [768, 12] on div "HQ Gastropub - [GEOGRAPHIC_DATA]" at bounding box center [789, 10] width 67 height 9
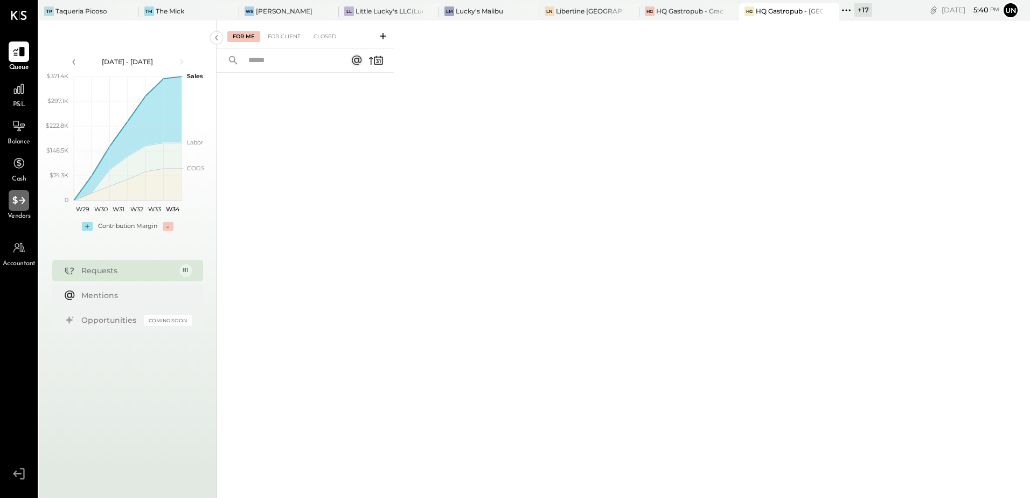
click at [15, 197] on icon at bounding box center [19, 200] width 14 height 14
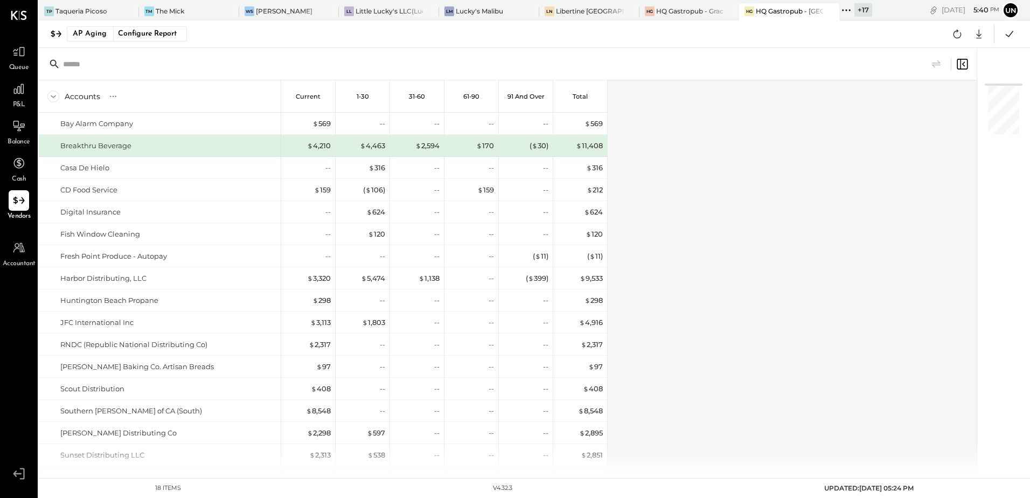
click at [735, 112] on div "Accounts S % GL Current 1-30 31-60 61-90 91 and Over Total Bay Alarm Company Br…" at bounding box center [508, 275] width 939 height 391
click at [378, 189] on div "( $ 106 )" at bounding box center [374, 190] width 22 height 10
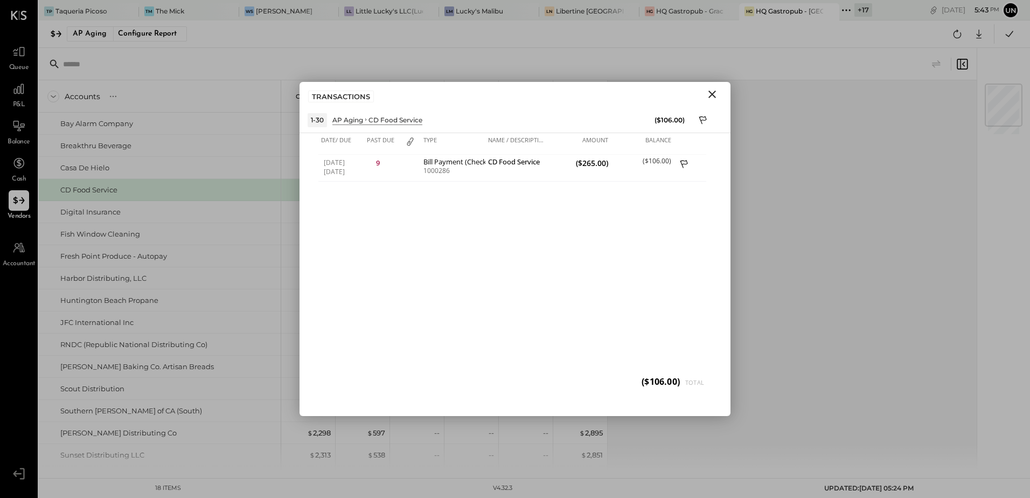
click at [708, 95] on icon "Close" at bounding box center [712, 94] width 13 height 13
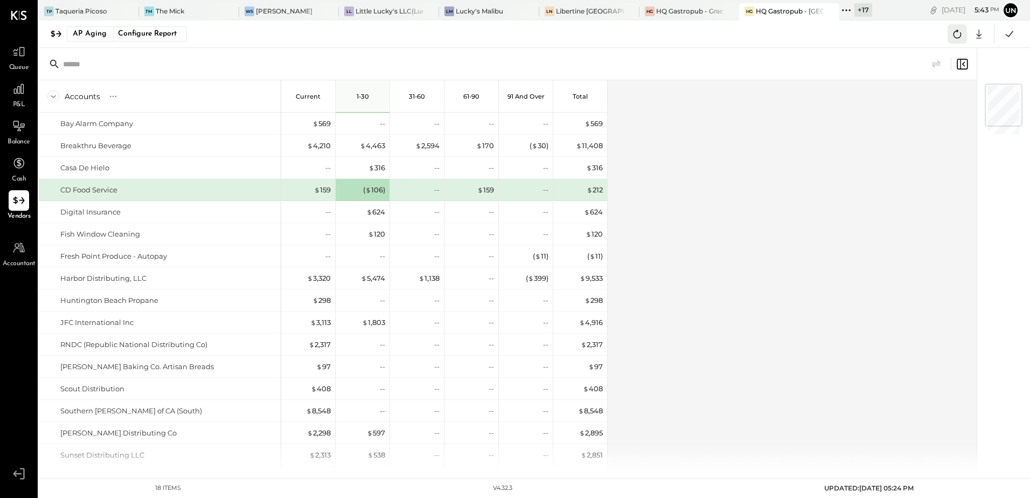
click at [954, 32] on icon at bounding box center [957, 34] width 14 height 14
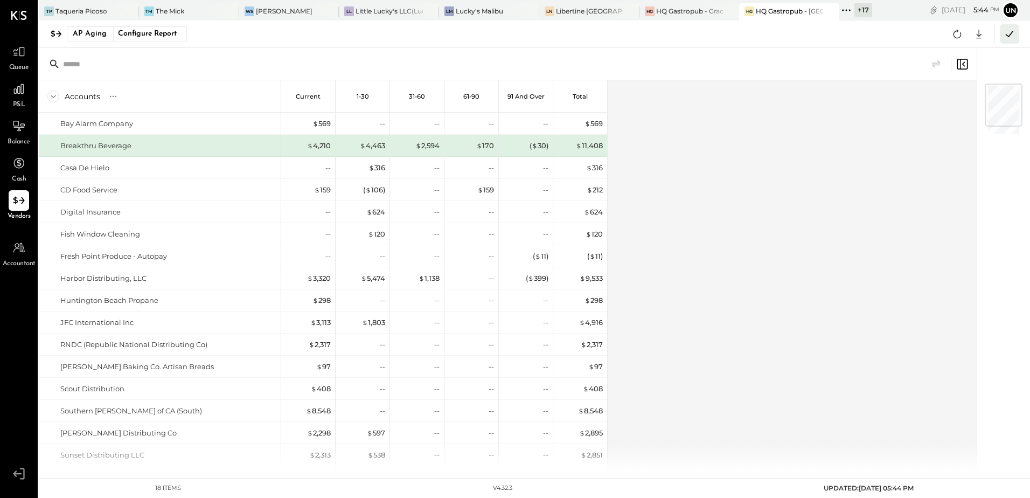
click at [1009, 37] on icon at bounding box center [1009, 34] width 14 height 14
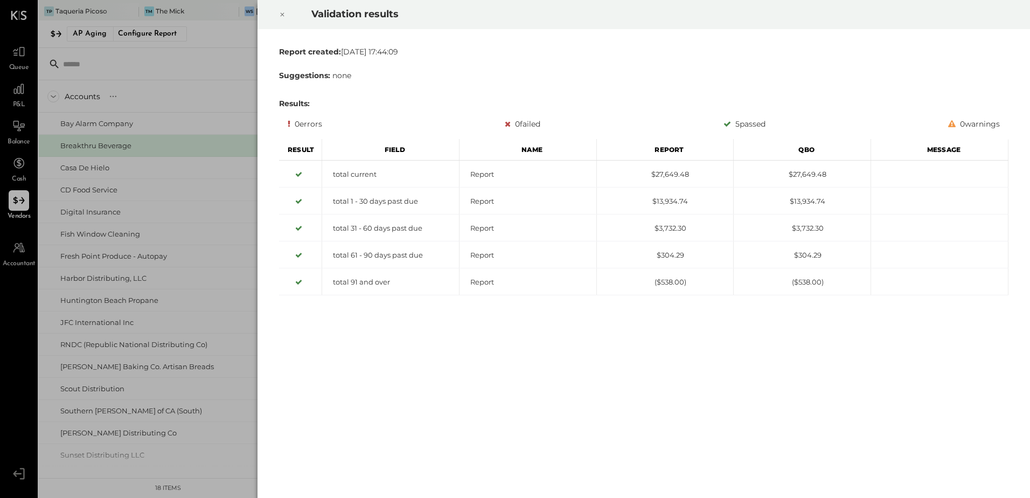
click at [283, 14] on icon at bounding box center [282, 14] width 6 height 13
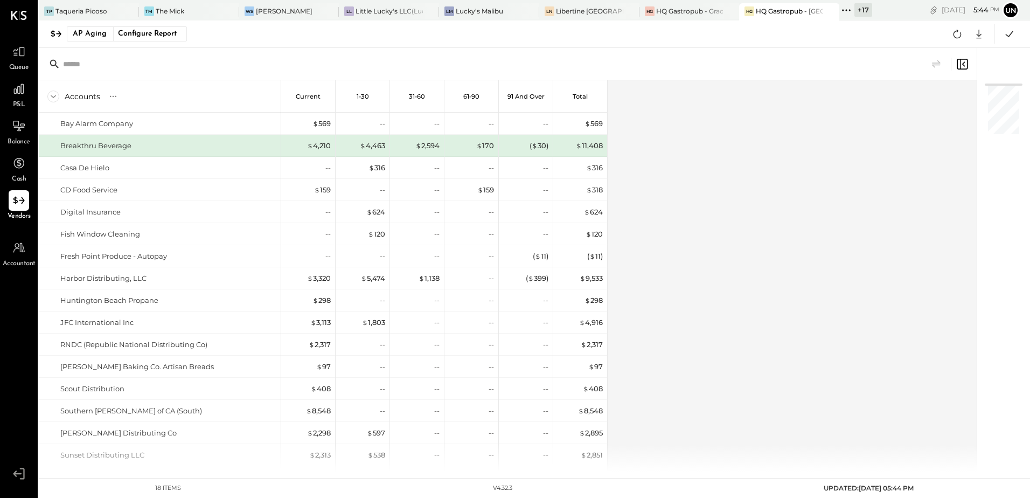
click at [720, 201] on div "Accounts S % GL Current 1-30 31-60 61-90 91 and Over Total Bay Alarm Company Br…" at bounding box center [508, 275] width 939 height 391
click at [767, 225] on div "Accounts S % GL Current 1-30 31-60 61-90 91 and Over Total Bay Alarm Company Br…" at bounding box center [508, 275] width 939 height 391
click at [980, 34] on icon at bounding box center [979, 34] width 14 height 14
click at [930, 51] on link "CSV" at bounding box center [945, 51] width 86 height 23
drag, startPoint x: 636, startPoint y: 193, endPoint x: 673, endPoint y: 45, distance: 152.2
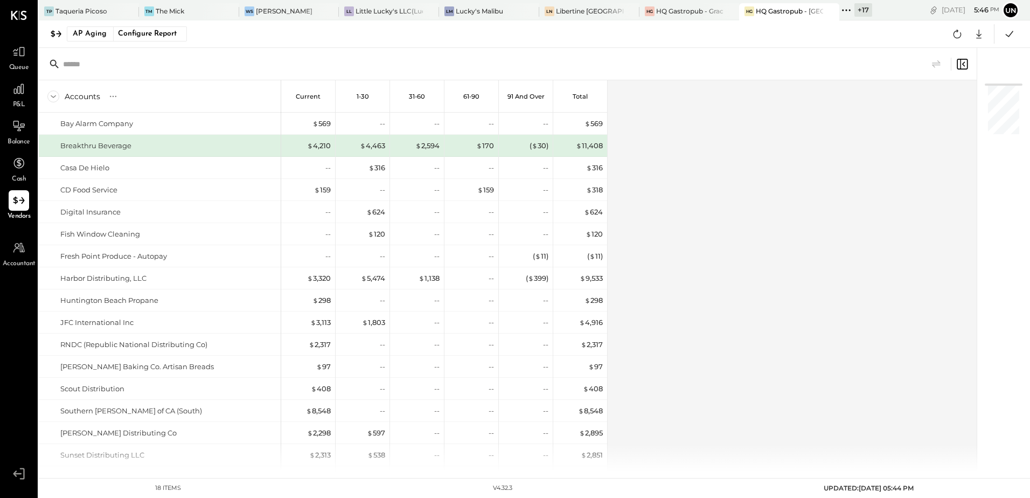
click at [636, 193] on div "Accounts S % GL Current 1-30 31-60 61-90 91 and Over Total Bay Alarm Company Br…" at bounding box center [508, 275] width 939 height 391
click at [848, 10] on icon at bounding box center [846, 10] width 14 height 14
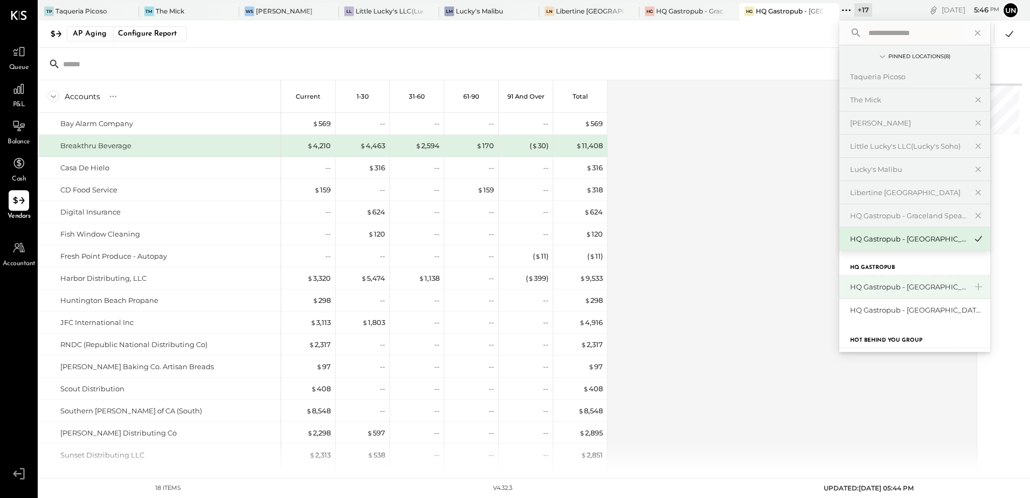
scroll to position [291, 0]
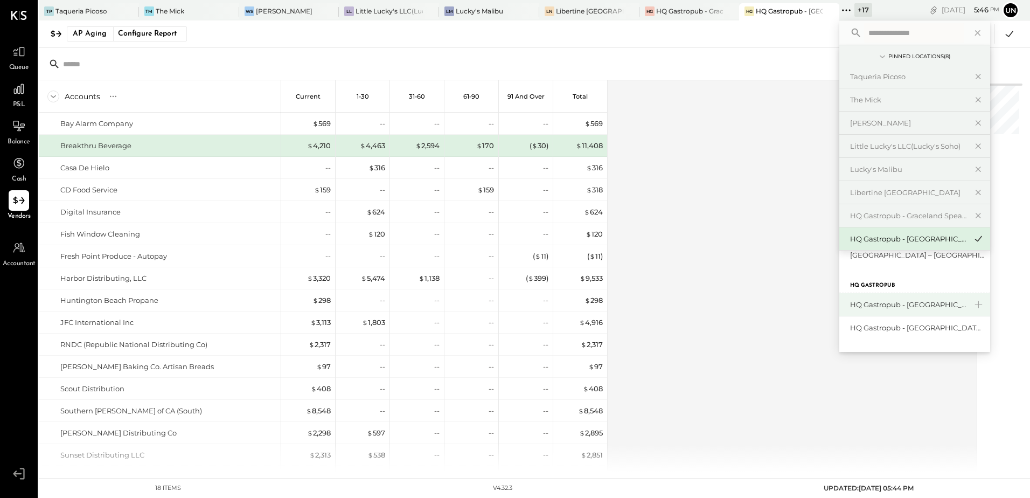
click at [927, 307] on div "HQ Gastropub - [GEOGRAPHIC_DATA]" at bounding box center [908, 304] width 116 height 10
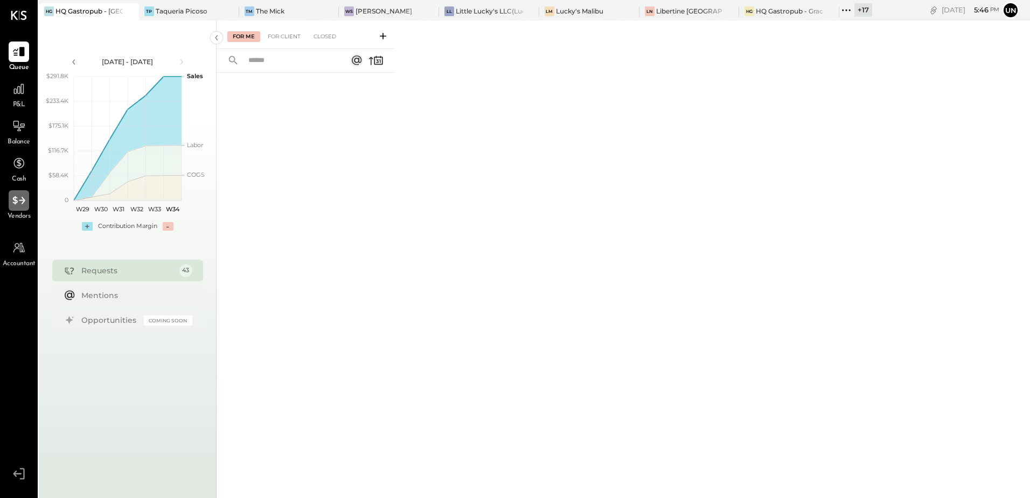
click at [16, 207] on icon at bounding box center [19, 200] width 14 height 14
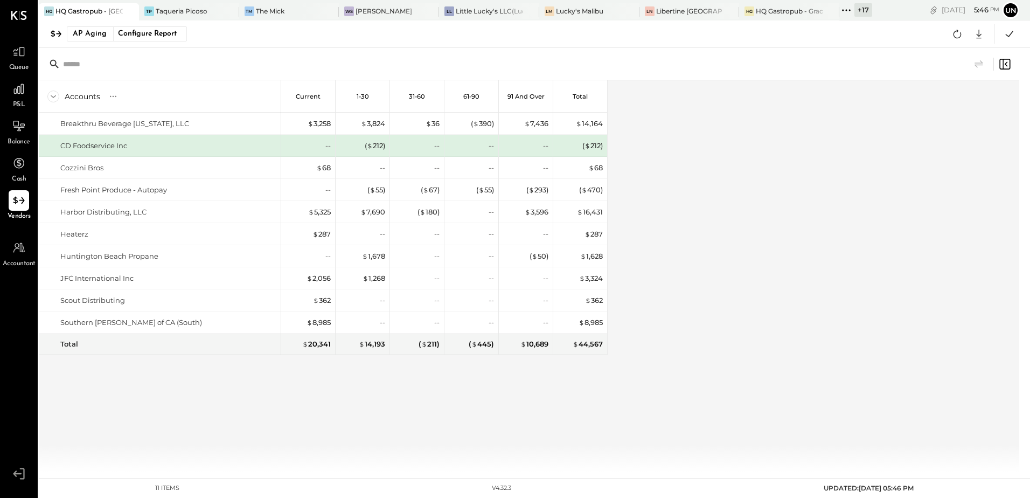
click at [684, 193] on div "Accounts S % GL Current 1-30 31-60 61-90 91 and Over Total Breakthru Beverage C…" at bounding box center [530, 275] width 982 height 391
click at [955, 39] on icon at bounding box center [957, 34] width 14 height 14
click at [1014, 35] on icon at bounding box center [1009, 34] width 14 height 14
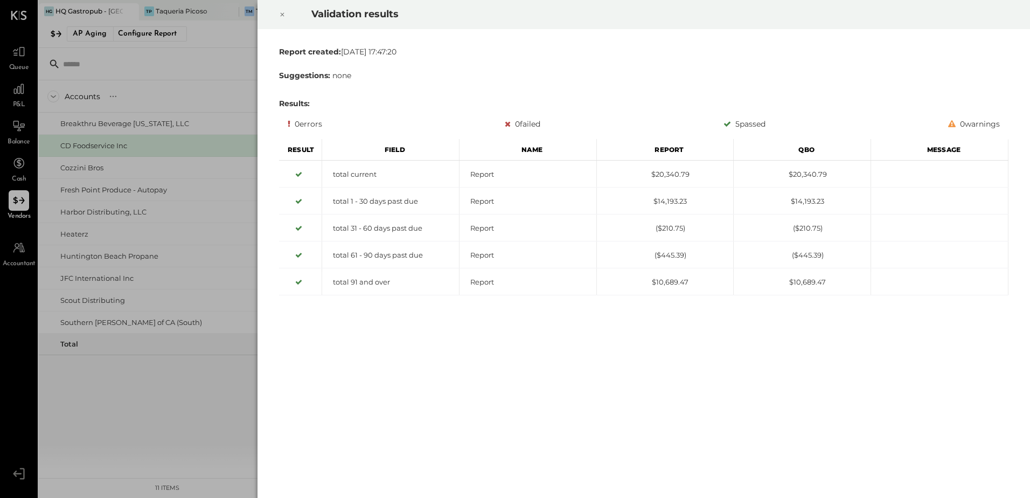
click at [284, 13] on icon at bounding box center [283, 15] width 4 height 4
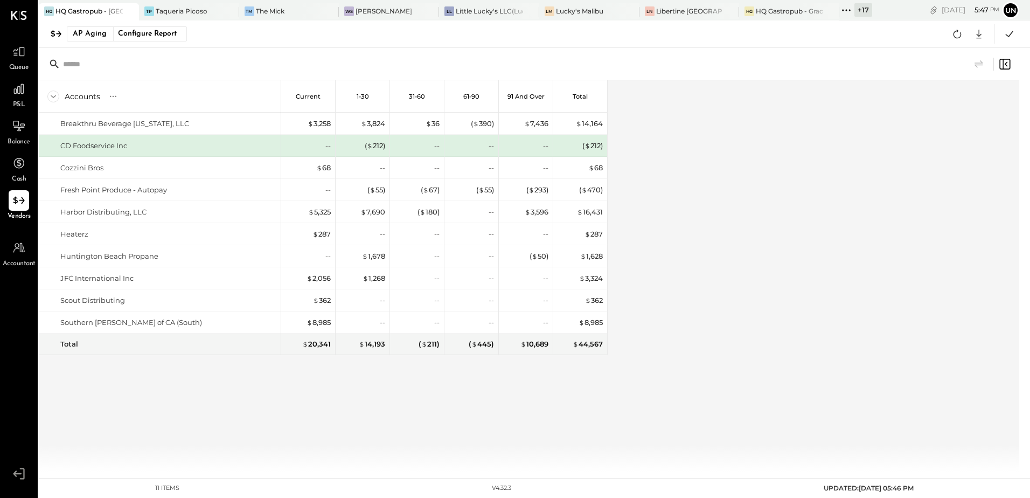
click at [727, 161] on div "Accounts S % GL Current 1-30 31-60 61-90 91 and Over Total Breakthru Beverage C…" at bounding box center [530, 275] width 982 height 391
click at [1015, 34] on icon at bounding box center [1009, 34] width 14 height 14
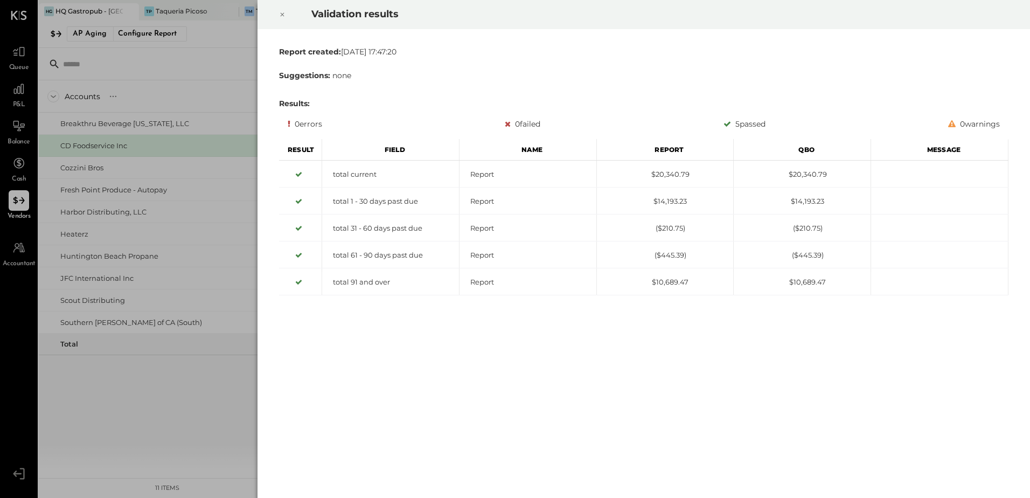
click at [280, 16] on icon at bounding box center [282, 14] width 6 height 13
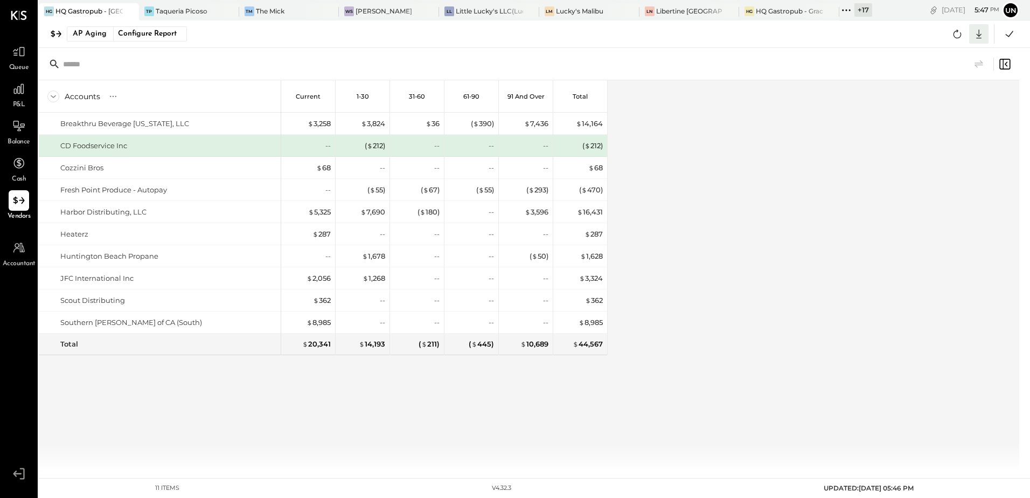
click at [983, 36] on icon at bounding box center [979, 34] width 14 height 14
click at [924, 50] on link "CSV" at bounding box center [945, 51] width 86 height 23
drag, startPoint x: 708, startPoint y: 324, endPoint x: 649, endPoint y: 262, distance: 86.1
click at [709, 324] on div "Accounts S % GL Current 1-30 31-60 61-90 91 and Over Total Breakthru Beverage C…" at bounding box center [530, 275] width 982 height 391
